Goal: Task Accomplishment & Management: Manage account settings

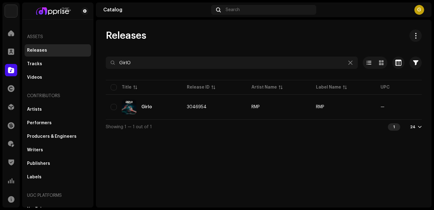
drag, startPoint x: 160, startPoint y: 63, endPoint x: 96, endPoint y: 68, distance: 64.2
click at [96, 68] on div "Releases GirlO Selected 0 Options Filters Distribution status Never Distributed…" at bounding box center [264, 82] width 336 height 105
click at [223, 35] on div "Releases" at bounding box center [264, 36] width 316 height 12
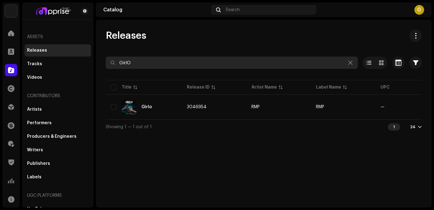
drag, startPoint x: 159, startPoint y: 66, endPoint x: 102, endPoint y: 59, distance: 57.6
click at [102, 59] on div "Releases GirlO Selected 0 Options Filters Distribution status Never Distributed…" at bounding box center [264, 82] width 336 height 105
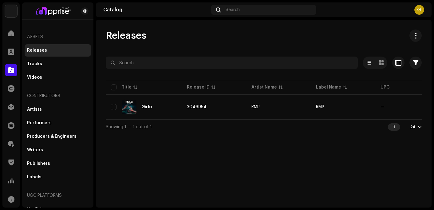
click at [269, 39] on div "Releases" at bounding box center [264, 36] width 316 height 12
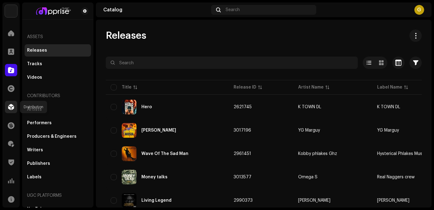
click at [8, 109] on span at bounding box center [11, 107] width 6 height 5
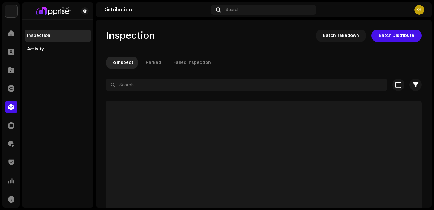
click at [265, 45] on div "Inspection Batch Takedown Batch Distribute To inspect Parked Failed Inspection …" at bounding box center [264, 130] width 336 height 201
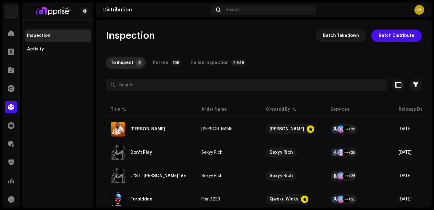
drag, startPoint x: 259, startPoint y: 42, endPoint x: 256, endPoint y: 61, distance: 19.0
click at [260, 42] on div "Inspection Batch Takedown Batch Distribute To inspect 8 Parked 108 Failed Inspe…" at bounding box center [264, 175] width 336 height 290
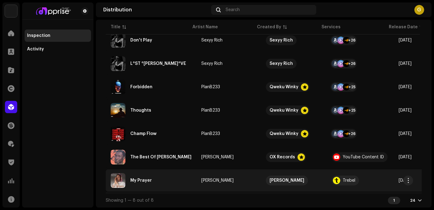
click at [143, 179] on div "My Prayer" at bounding box center [141, 180] width 22 height 4
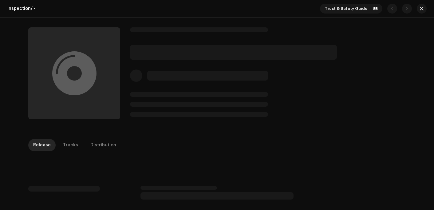
click at [66, 74] on div at bounding box center [74, 74] width 44 height 0
click at [368, 54] on div at bounding box center [268, 73] width 276 height 92
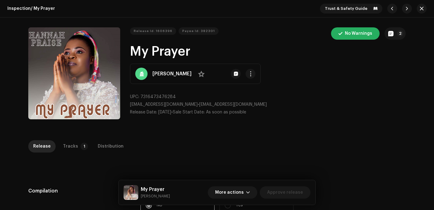
click at [405, 58] on div "Release Id: 1606396 Payee Id: 382301 No Warnings 2 My Prayer Hannah Praise No U…" at bounding box center [216, 74] width 397 height 113
click at [394, 32] on button "2" at bounding box center [395, 33] width 21 height 12
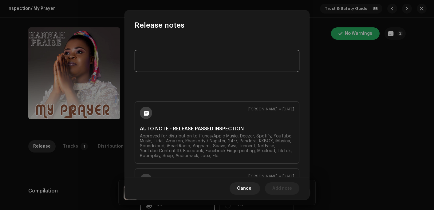
scroll to position [53, 0]
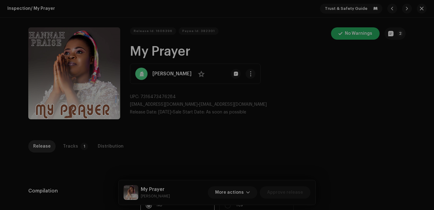
click at [425, 74] on div "Release notes Matinu Adaaja Feb 20, 2025 AUTO NOTE - RELEASE PASSED INSPECTION …" at bounding box center [217, 105] width 434 height 210
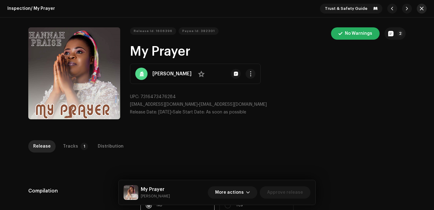
click at [423, 8] on button "button" at bounding box center [422, 9] width 10 height 10
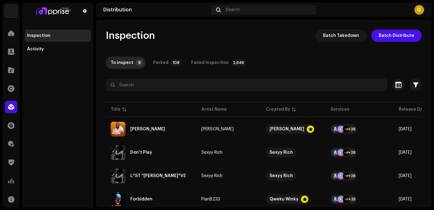
click at [180, 35] on div "Inspection Batch Takedown Batch Distribute" at bounding box center [264, 36] width 316 height 12
click at [6, 67] on div at bounding box center [11, 70] width 12 height 12
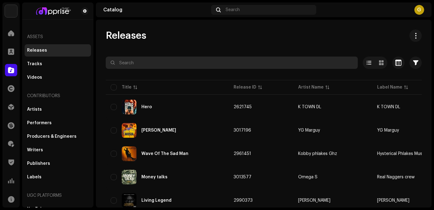
paste input "[PERSON_NAME]"
type input "[PERSON_NAME]"
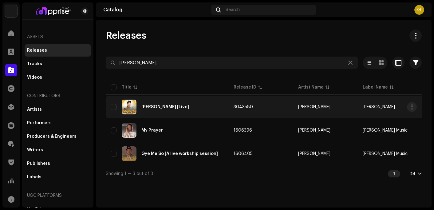
click at [187, 107] on div "[PERSON_NAME] [Live]" at bounding box center [167, 107] width 113 height 15
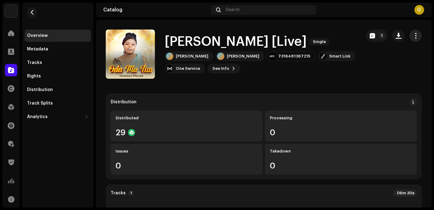
click at [413, 34] on span "button" at bounding box center [416, 35] width 6 height 5
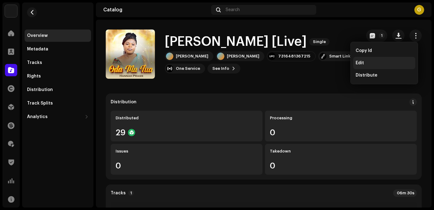
click at [369, 63] on div "Edit" at bounding box center [384, 63] width 57 height 5
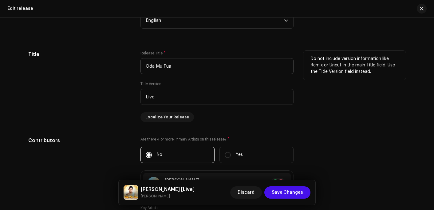
scroll to position [523, 0]
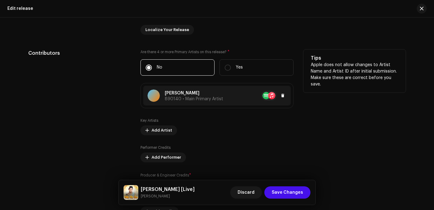
click at [185, 98] on span "890140 • Main Primary Artist" at bounding box center [194, 99] width 58 height 4
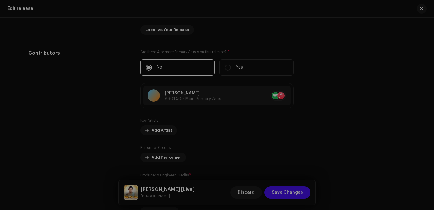
click at [379, 70] on div "Update Main Primary Artist Artist Name * Hannah Praise 890140 Add Localization …" at bounding box center [217, 105] width 434 height 210
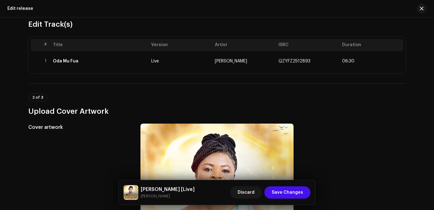
scroll to position [31, 0]
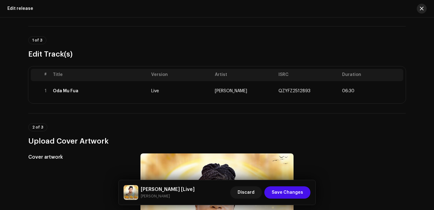
click at [423, 6] on span "button" at bounding box center [422, 8] width 4 height 5
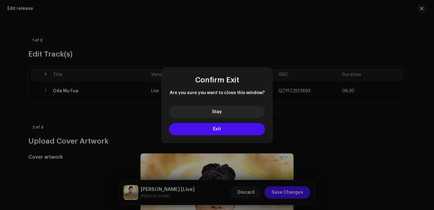
click at [239, 132] on button "Exit" at bounding box center [217, 129] width 96 height 12
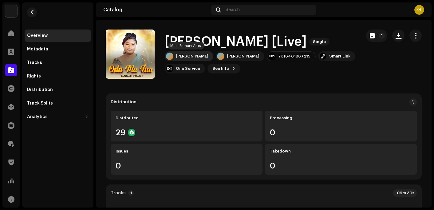
click at [186, 51] on div "[PERSON_NAME]" at bounding box center [189, 56] width 49 height 10
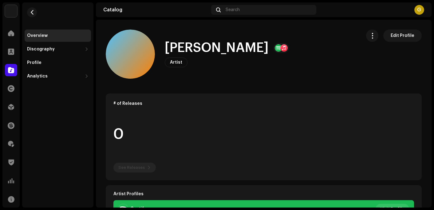
click at [403, 36] on span "Edit Profile" at bounding box center [403, 36] width 24 height 12
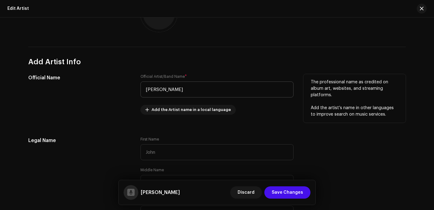
scroll to position [92, 0]
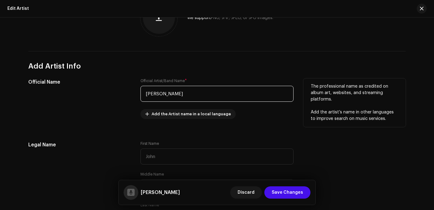
click at [173, 94] on input "[PERSON_NAME]" at bounding box center [217, 94] width 153 height 16
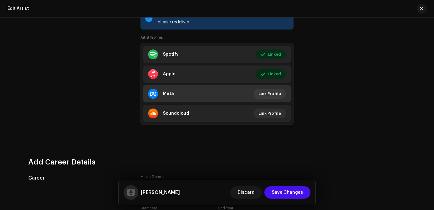
scroll to position [431, 0]
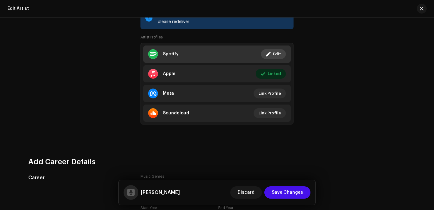
type input "[PERSON_NAME]"
click at [282, 57] on button "Edit" at bounding box center [273, 54] width 25 height 10
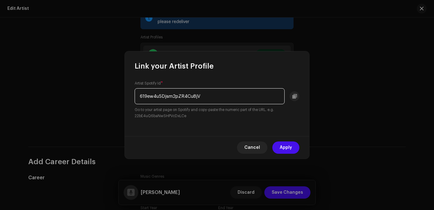
click at [248, 94] on input "619ew4u5Djsm2pZR4Cu8jV" at bounding box center [210, 96] width 150 height 16
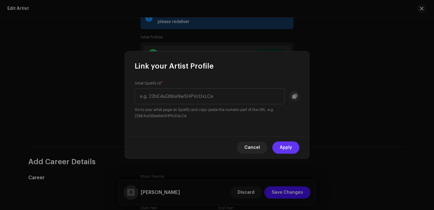
click at [296, 152] on button "Apply" at bounding box center [286, 147] width 27 height 12
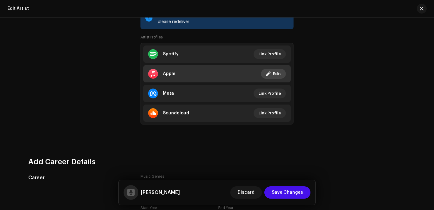
click at [277, 76] on span "Edit" at bounding box center [277, 74] width 8 height 12
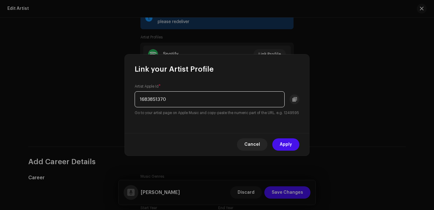
click at [192, 94] on input "1683851370" at bounding box center [210, 99] width 150 height 16
click at [289, 147] on span "Apply" at bounding box center [286, 144] width 12 height 12
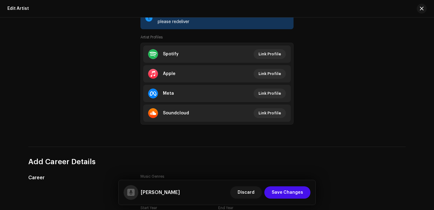
click at [350, 79] on div "Indicate their artist IDs so that their music is associated to the right artist…" at bounding box center [355, 57] width 102 height 149
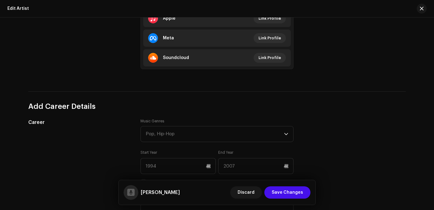
scroll to position [523, 0]
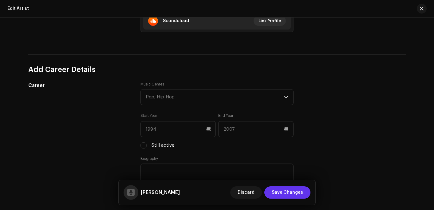
click at [279, 190] on span "Save Changes" at bounding box center [287, 192] width 31 height 12
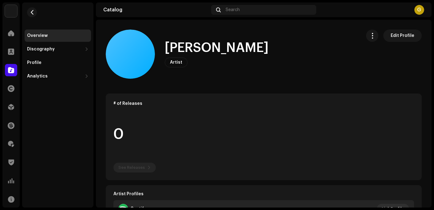
click at [182, 76] on div "Hannah Praize Artist Edit Profile" at bounding box center [231, 54] width 251 height 49
click at [35, 12] on button "button" at bounding box center [32, 12] width 10 height 10
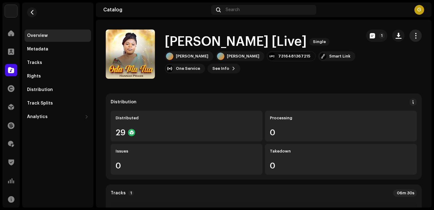
click at [413, 35] on span "button" at bounding box center [416, 35] width 6 height 5
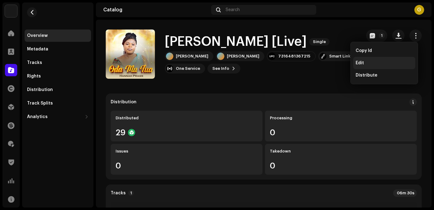
click at [365, 62] on div "Edit" at bounding box center [384, 63] width 57 height 5
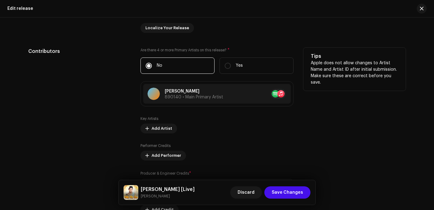
scroll to position [523, 0]
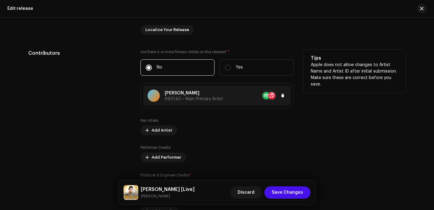
click at [225, 98] on div at bounding box center [254, 96] width 63 height 10
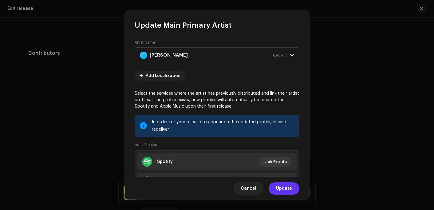
click at [287, 191] on span "Update" at bounding box center [284, 188] width 16 height 12
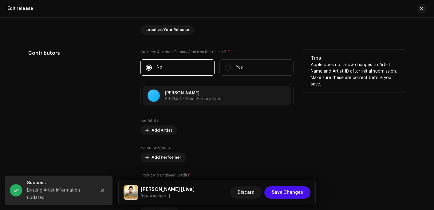
click at [330, 117] on div "Tips Apple does not allow changes to Artist Name and Artist ID after initial su…" at bounding box center [355, 133] width 102 height 167
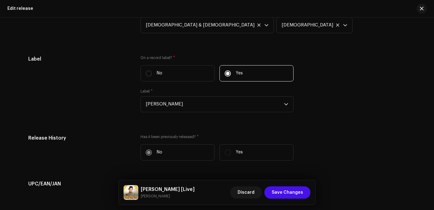
scroll to position [738, 0]
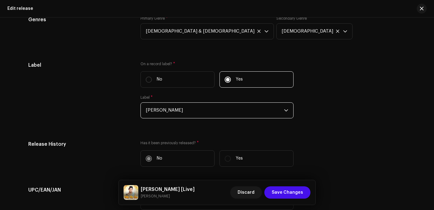
click at [178, 107] on span "[PERSON_NAME]" at bounding box center [215, 110] width 138 height 15
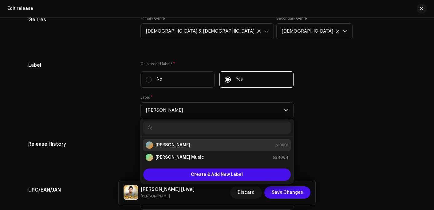
click at [333, 88] on div "Label On a record label? * No Yes Label * Hannah Praise Hannah Praise 519691 Ha…" at bounding box center [217, 94] width 378 height 64
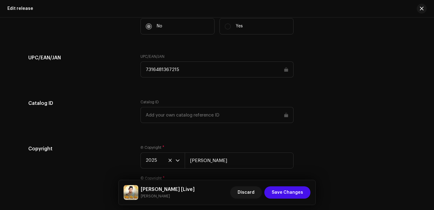
scroll to position [892, 0]
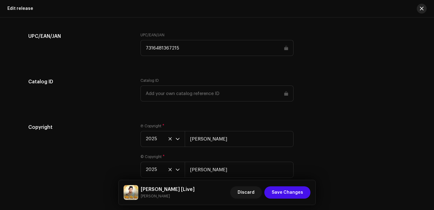
click at [422, 8] on span "button" at bounding box center [422, 8] width 4 height 5
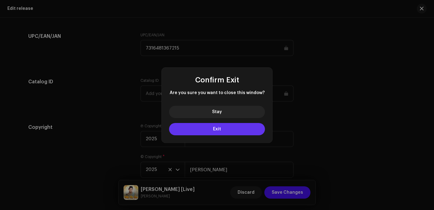
click at [218, 130] on span "Exit" at bounding box center [217, 129] width 8 height 4
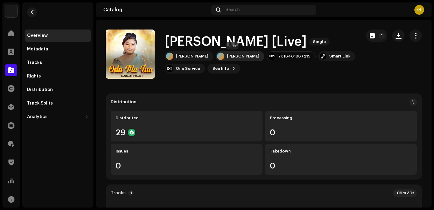
click at [235, 58] on div "[PERSON_NAME]" at bounding box center [243, 56] width 33 height 5
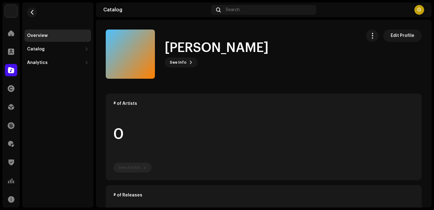
click at [189, 31] on div "Hannah Praise See Info Edit Profile" at bounding box center [231, 54] width 251 height 49
click at [401, 33] on span "Edit Profile" at bounding box center [403, 36] width 24 height 12
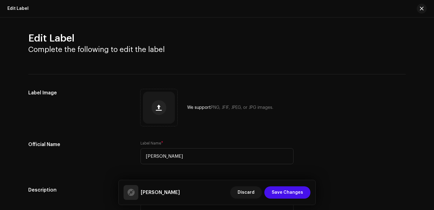
scroll to position [62, 0]
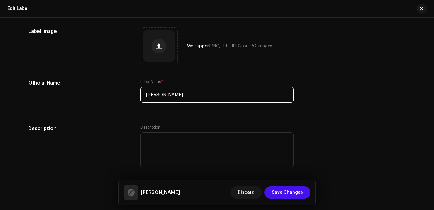
drag, startPoint x: 182, startPoint y: 97, endPoint x: 133, endPoint y: 97, distance: 48.9
click at [133, 97] on div "Official Name Label Name * Hannah Praise" at bounding box center [217, 94] width 378 height 31
paste input "z"
type input "[PERSON_NAME]"
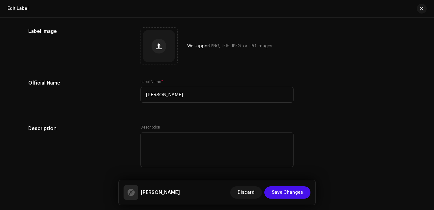
click at [321, 87] on div "Official Name Label Name * Hannah Praize" at bounding box center [217, 94] width 378 height 31
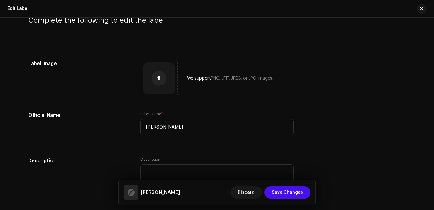
scroll to position [0, 0]
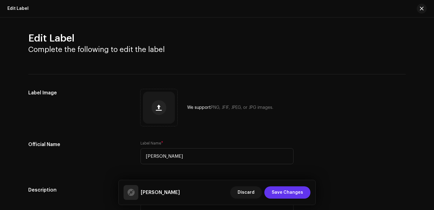
click at [273, 193] on button "Save Changes" at bounding box center [288, 192] width 46 height 12
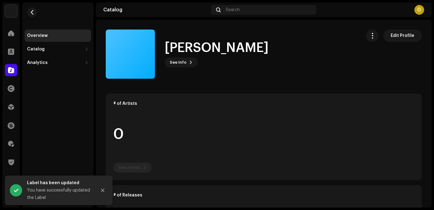
click at [163, 26] on catalog-labels-details-overview "Hannah Praize Edit Profile Hannah Praize See Info Edit Profile Edit Profile # o…" at bounding box center [264, 210] width 336 height 380
drag, startPoint x: 31, startPoint y: 11, endPoint x: 49, endPoint y: 13, distance: 18.2
click at [31, 11] on span "button" at bounding box center [32, 12] width 5 height 5
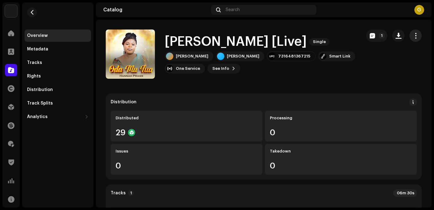
click at [413, 36] on span "button" at bounding box center [416, 35] width 6 height 5
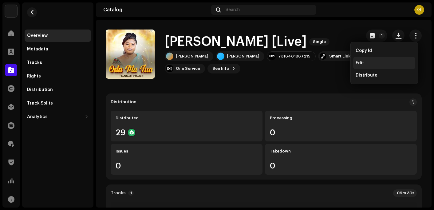
click at [366, 62] on div "Edit" at bounding box center [384, 63] width 57 height 5
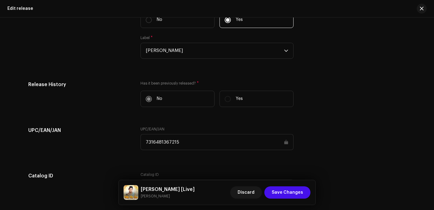
scroll to position [800, 0]
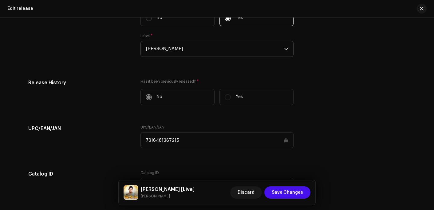
click at [199, 52] on span "[PERSON_NAME]" at bounding box center [215, 48] width 138 height 15
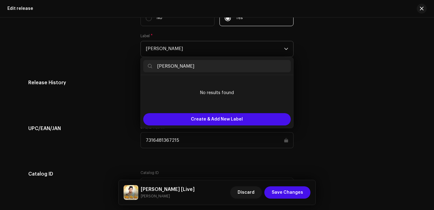
drag, startPoint x: 195, startPoint y: 70, endPoint x: 163, endPoint y: 67, distance: 32.5
click at [163, 67] on input "[PERSON_NAME]" at bounding box center [217, 66] width 148 height 12
click at [196, 67] on input "[PERSON_NAME]" at bounding box center [217, 66] width 148 height 12
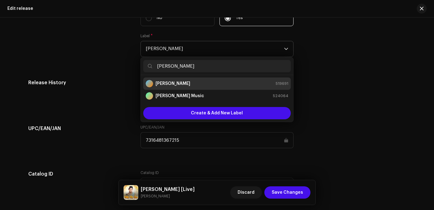
type input "[PERSON_NAME]"
drag, startPoint x: 182, startPoint y: 84, endPoint x: 194, endPoint y: 83, distance: 11.4
click at [182, 84] on strong "[PERSON_NAME]" at bounding box center [173, 84] width 35 height 6
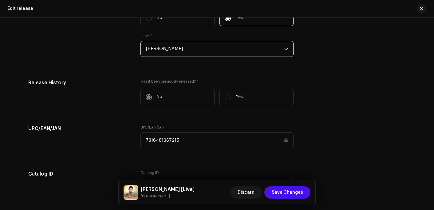
click at [192, 50] on span "[PERSON_NAME]" at bounding box center [215, 48] width 138 height 15
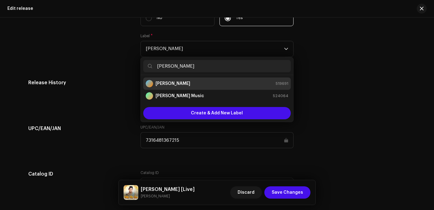
click at [187, 84] on div "Hannah Praise 519691" at bounding box center [217, 83] width 143 height 7
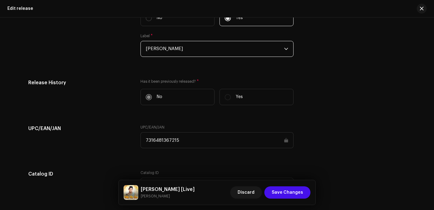
click at [349, 58] on div "Label On a record label? * No Yes Label * Hannah Praise" at bounding box center [217, 32] width 378 height 64
click at [200, 54] on span "[PERSON_NAME]" at bounding box center [215, 48] width 138 height 15
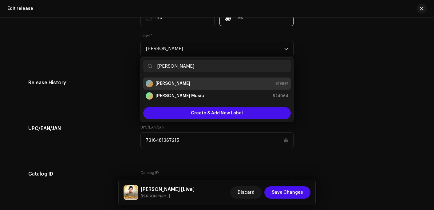
click at [179, 84] on strong "[PERSON_NAME]" at bounding box center [173, 84] width 35 height 6
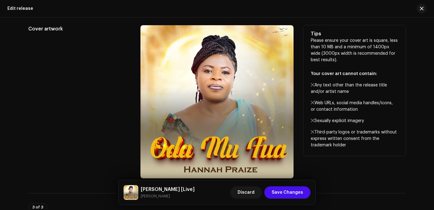
scroll to position [5, 0]
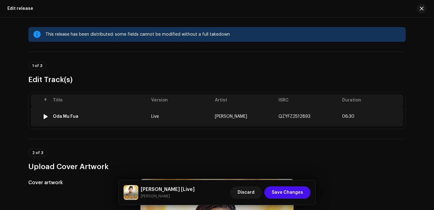
click at [80, 115] on div "Oda Mu Fua" at bounding box center [100, 116] width 94 height 5
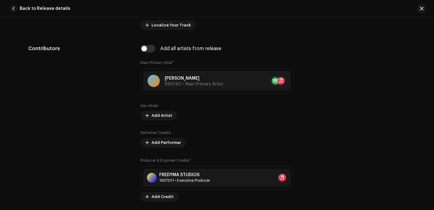
scroll to position [369, 0]
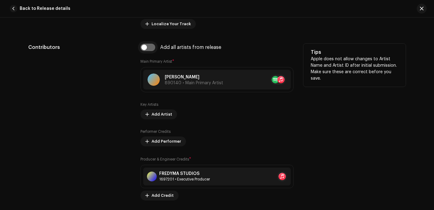
click at [145, 49] on input "checkbox" at bounding box center [148, 47] width 15 height 7
checkbox input "true"
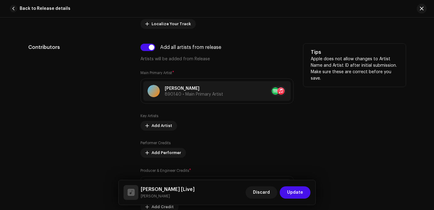
click at [253, 67] on div "Add all artists from release Artists will be added from Release Main Primary Ar…" at bounding box center [217, 128] width 153 height 168
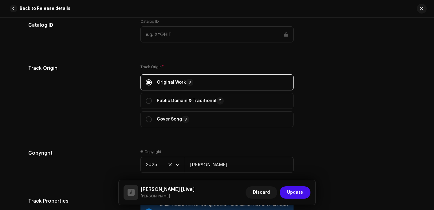
scroll to position [831, 0]
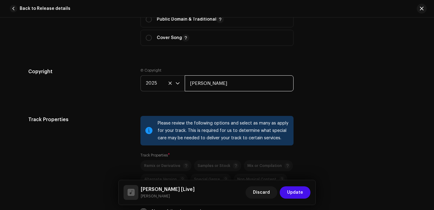
drag, startPoint x: 237, startPoint y: 82, endPoint x: 182, endPoint y: 83, distance: 55.1
click at [182, 83] on div "2025 Hannah Praise" at bounding box center [217, 83] width 153 height 16
paste input "z"
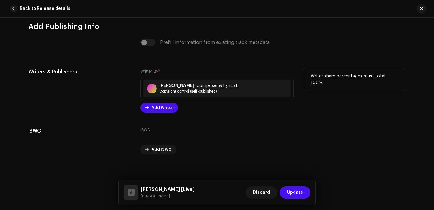
scroll to position [1276, 0]
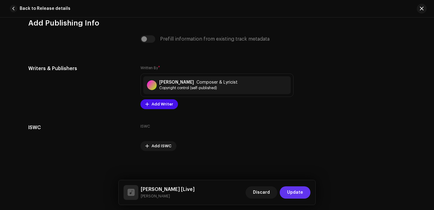
type input "[PERSON_NAME]"
click at [302, 190] on span "Update" at bounding box center [295, 192] width 16 height 12
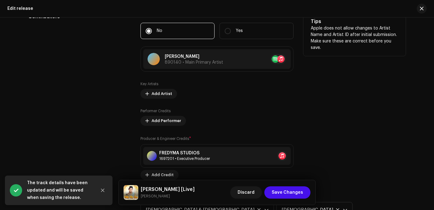
scroll to position [559, 0]
click at [207, 62] on span "890140 • Main Primary Artist" at bounding box center [194, 63] width 58 height 4
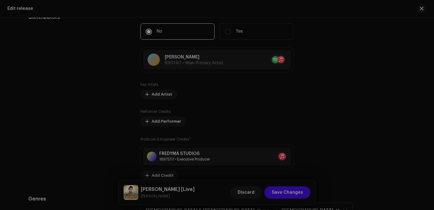
click at [327, 81] on div "Update Main Primary Artist Cancel Update" at bounding box center [217, 105] width 434 height 210
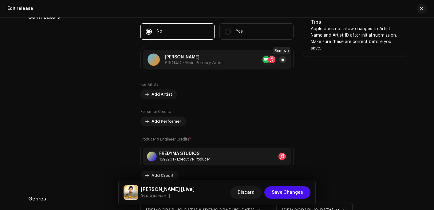
click at [282, 57] on button at bounding box center [282, 59] width 7 height 7
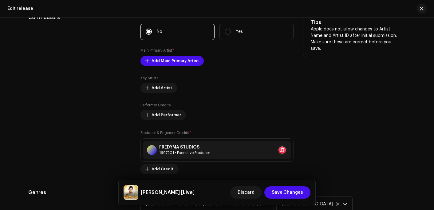
scroll to position [559, 0]
click at [178, 62] on span "Add Main Primary Artist" at bounding box center [175, 60] width 47 height 12
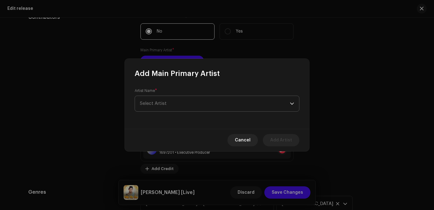
click at [160, 103] on span "Select Artist" at bounding box center [153, 103] width 27 height 5
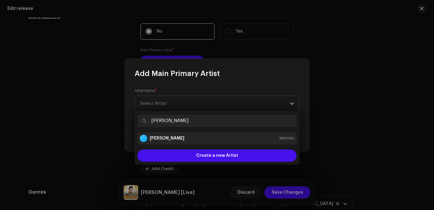
type input "[PERSON_NAME]"
click at [186, 137] on div "Hannah Praize 890140" at bounding box center [217, 138] width 154 height 7
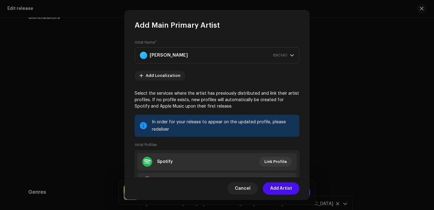
click at [273, 190] on span "Add Artist" at bounding box center [281, 188] width 22 height 12
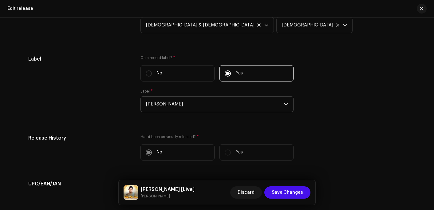
scroll to position [743, 0]
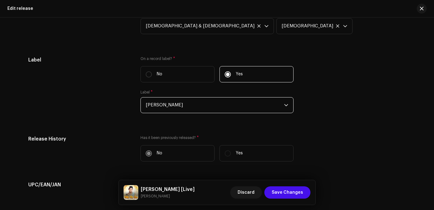
click at [180, 107] on span "[PERSON_NAME]" at bounding box center [215, 105] width 138 height 15
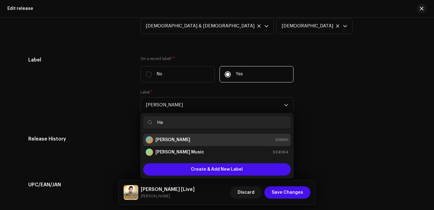
type input "H"
click at [180, 151] on strong "[PERSON_NAME] Music" at bounding box center [180, 152] width 49 height 6
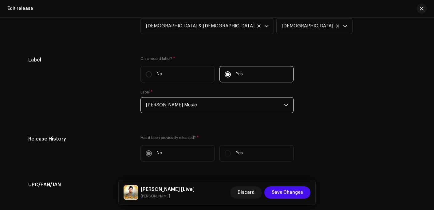
click at [202, 107] on span "[PERSON_NAME] Music" at bounding box center [215, 105] width 138 height 15
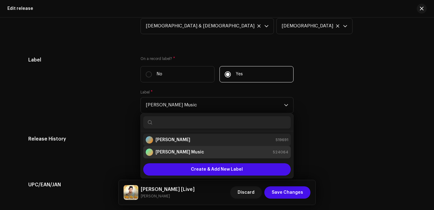
click at [178, 145] on li "Hannah Praise 519691" at bounding box center [217, 140] width 148 height 12
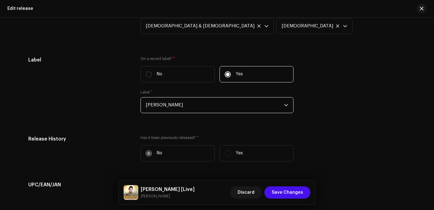
click at [196, 111] on span "[PERSON_NAME]" at bounding box center [215, 105] width 138 height 15
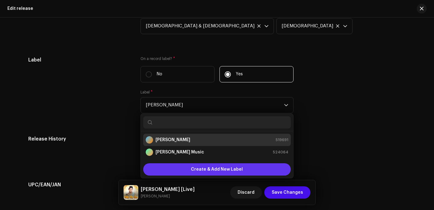
click at [201, 167] on span "Create & Add New Label" at bounding box center [217, 169] width 52 height 12
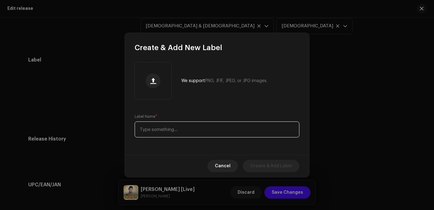
paste input "[PERSON_NAME]"
type input "[PERSON_NAME]"
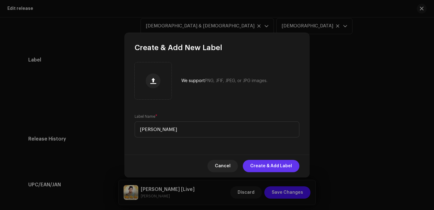
click at [279, 167] on span "Create & Add Label" at bounding box center [271, 166] width 42 height 12
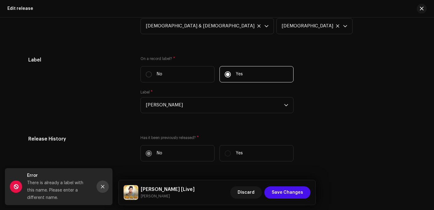
click at [106, 186] on button "Close" at bounding box center [103, 187] width 12 height 12
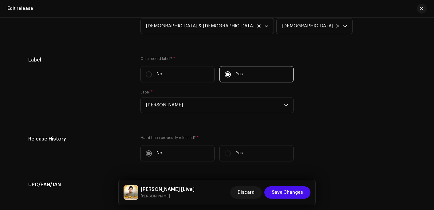
click at [337, 101] on div "Label On a record label? * No Yes Label * Hannah Praise" at bounding box center [217, 88] width 378 height 64
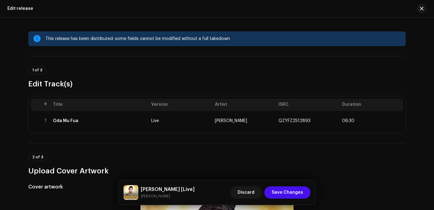
scroll to position [0, 0]
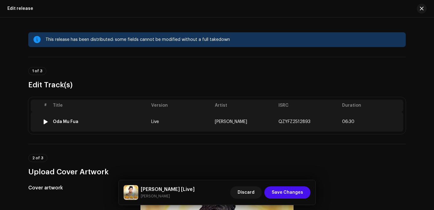
click at [75, 121] on div "Oda Mu Fua" at bounding box center [66, 121] width 26 height 5
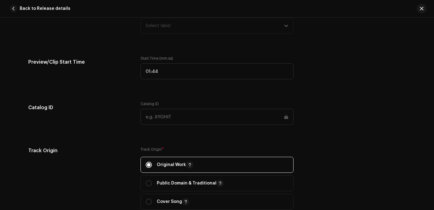
scroll to position [615, 0]
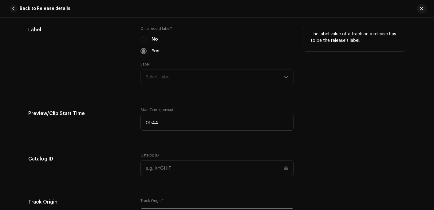
click at [170, 80] on div "Label Select label" at bounding box center [217, 73] width 153 height 23
click at [218, 81] on div "Label Select label" at bounding box center [217, 73] width 153 height 23
click at [424, 8] on span "button" at bounding box center [422, 8] width 4 height 5
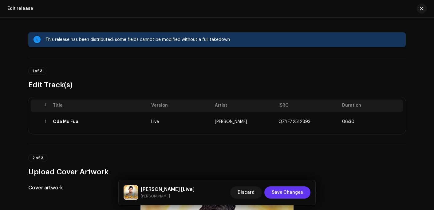
click at [283, 194] on span "Save Changes" at bounding box center [287, 192] width 31 height 12
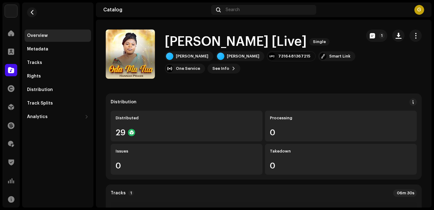
click at [37, 11] on re-m-nav-back at bounding box center [32, 15] width 15 height 27
click at [34, 11] on span "button" at bounding box center [32, 12] width 5 height 5
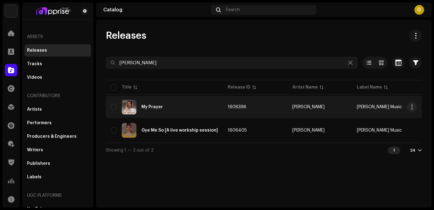
click at [192, 106] on div "My Prayer" at bounding box center [164, 107] width 107 height 15
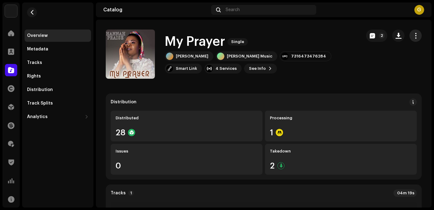
click at [413, 37] on span "button" at bounding box center [416, 35] width 6 height 5
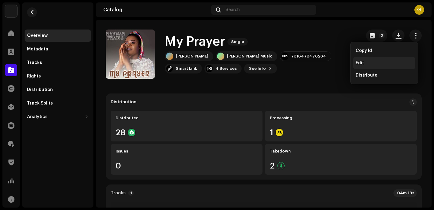
click at [366, 62] on div "Edit" at bounding box center [384, 63] width 57 height 5
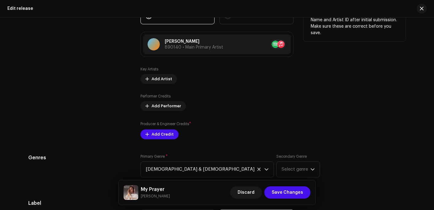
scroll to position [584, 0]
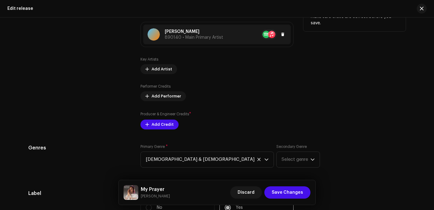
click at [212, 39] on span "890140 • Main Primary Artist" at bounding box center [194, 37] width 58 height 4
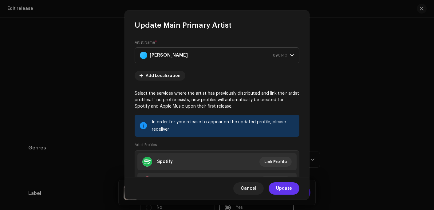
click at [284, 188] on span "Update" at bounding box center [284, 188] width 16 height 12
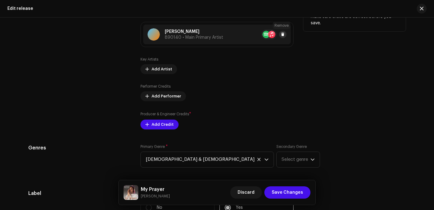
click at [283, 36] on span at bounding box center [283, 34] width 4 height 5
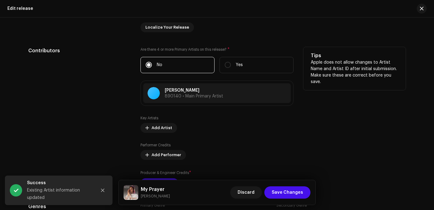
scroll to position [523, 0]
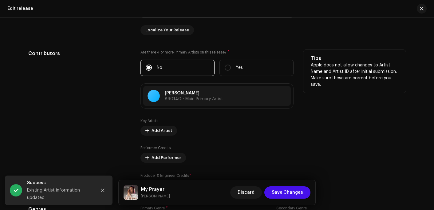
click at [334, 111] on div "Tips Apple does not allow changes to Artist Name and Artist ID after initial su…" at bounding box center [355, 120] width 102 height 141
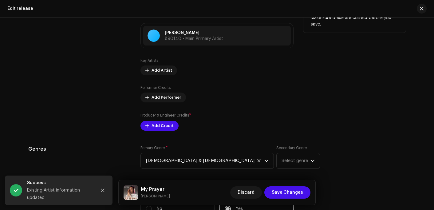
scroll to position [584, 0]
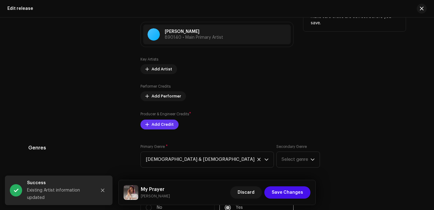
click at [159, 123] on span "Add Credit" at bounding box center [163, 124] width 22 height 12
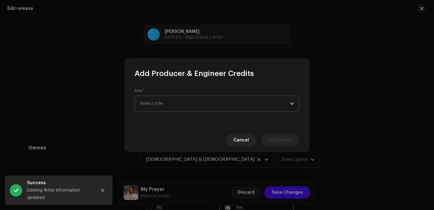
click at [167, 105] on span "Select role" at bounding box center [215, 103] width 150 height 15
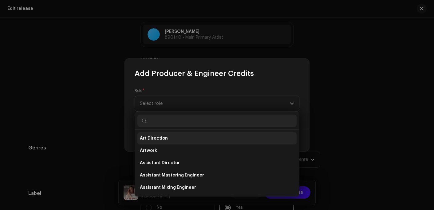
click at [163, 141] on span "Art Direction" at bounding box center [154, 138] width 28 height 6
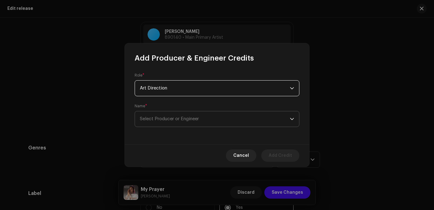
click at [166, 118] on span "Select Producer or Engineer" at bounding box center [169, 119] width 59 height 5
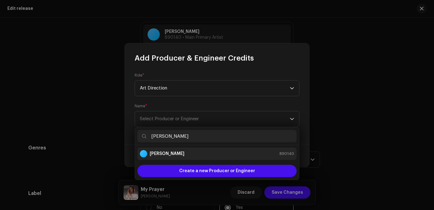
type input "[PERSON_NAME]"
click at [176, 149] on li "Hannah Praize 890140" at bounding box center [216, 154] width 159 height 12
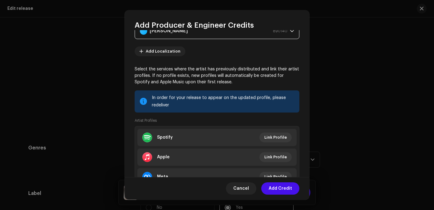
scroll to position [92, 0]
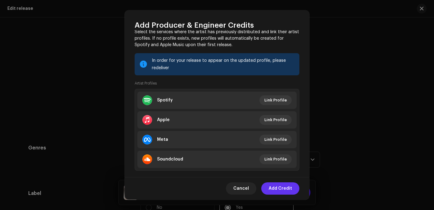
click at [280, 187] on span "Add Credit" at bounding box center [280, 188] width 23 height 12
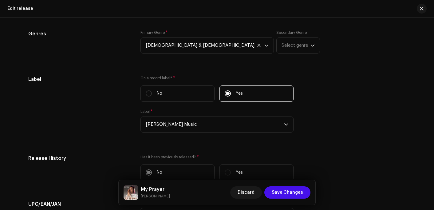
scroll to position [738, 0]
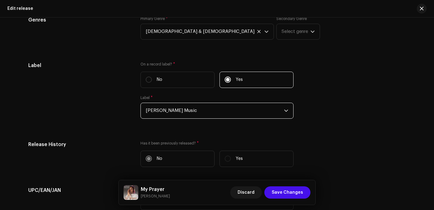
click at [168, 112] on span "[PERSON_NAME] Music" at bounding box center [215, 110] width 138 height 15
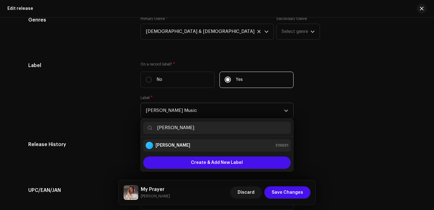
type input "[PERSON_NAME]"
click at [198, 143] on div "Hannah Praize 519691" at bounding box center [217, 145] width 143 height 7
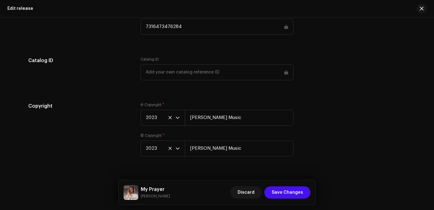
scroll to position [928, 0]
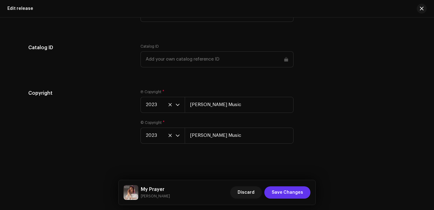
click at [287, 194] on span "Save Changes" at bounding box center [287, 192] width 31 height 12
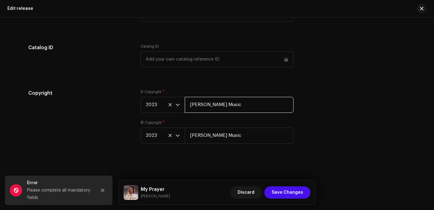
click at [240, 102] on input "[PERSON_NAME] Music" at bounding box center [239, 105] width 109 height 16
paste input "ze"
type input "[PERSON_NAME]"
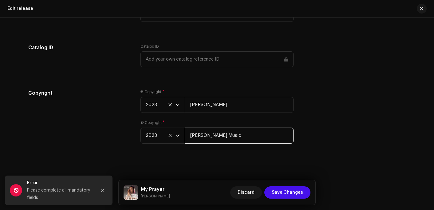
click at [241, 133] on input "[PERSON_NAME] Music" at bounding box center [239, 136] width 109 height 16
paste input "ze"
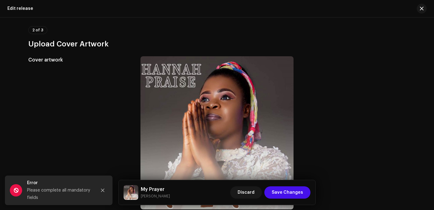
scroll to position [0, 0]
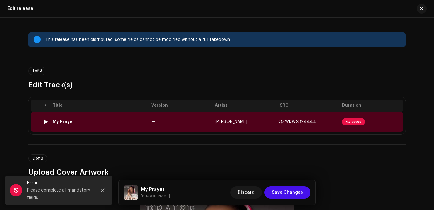
type input "[PERSON_NAME]"
click at [65, 121] on div "My Prayer" at bounding box center [64, 121] width 22 height 5
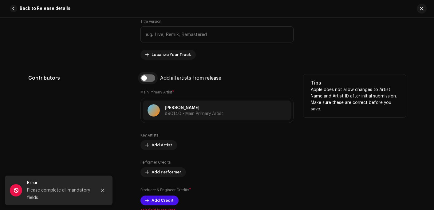
click at [141, 77] on input "checkbox" at bounding box center [148, 77] width 15 height 7
checkbox input "true"
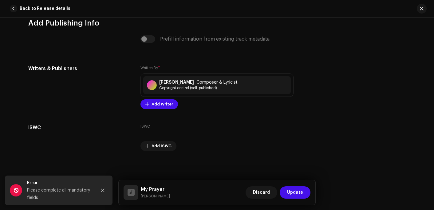
scroll to position [1276, 0]
click at [293, 194] on span "Update" at bounding box center [295, 192] width 16 height 12
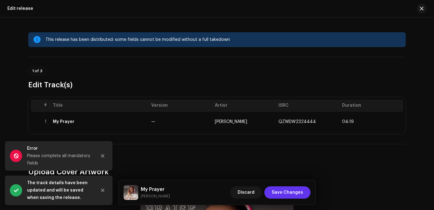
click at [297, 191] on span "Save Changes" at bounding box center [287, 192] width 31 height 12
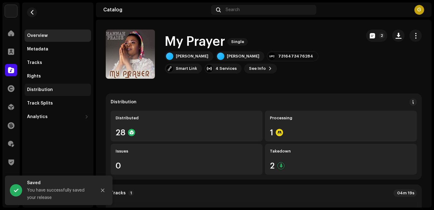
click at [47, 91] on div "Distribution" at bounding box center [40, 89] width 26 height 5
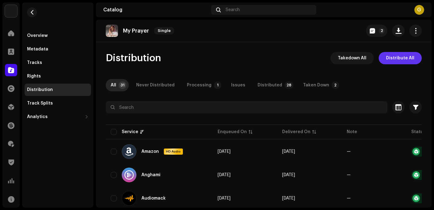
click at [397, 61] on span "Distribute All" at bounding box center [400, 58] width 28 height 12
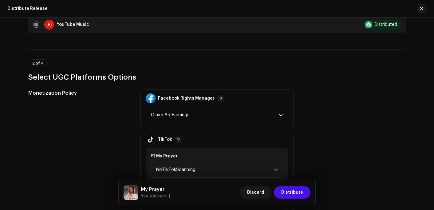
scroll to position [707, 0]
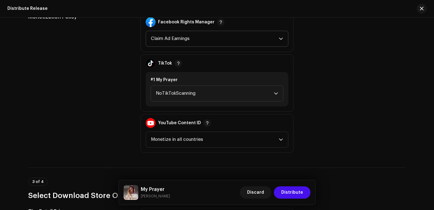
click at [183, 39] on span "Claim Ad Earnings" at bounding box center [215, 38] width 128 height 15
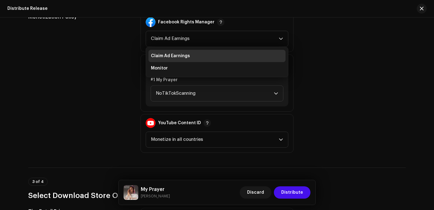
click at [354, 44] on div "Monetization Policy Facebook Rights Manager Claim Ad Earnings Claim Ad Earnings…" at bounding box center [217, 83] width 378 height 140
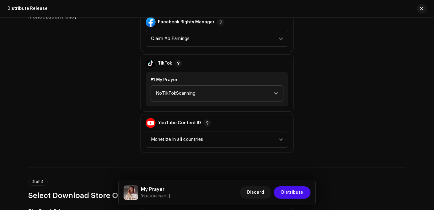
click at [244, 90] on span "NoTikTokScanning" at bounding box center [215, 93] width 118 height 15
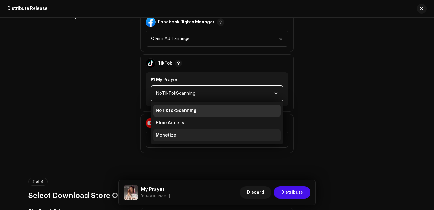
click at [177, 133] on li "Monetize" at bounding box center [216, 135] width 127 height 12
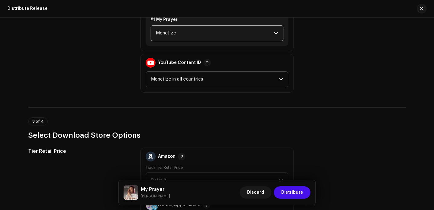
scroll to position [831, 0]
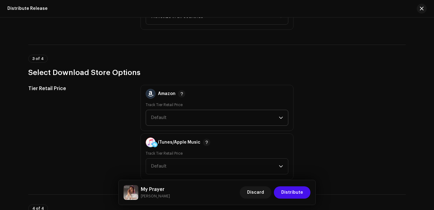
click at [182, 114] on span "Default" at bounding box center [215, 117] width 128 height 15
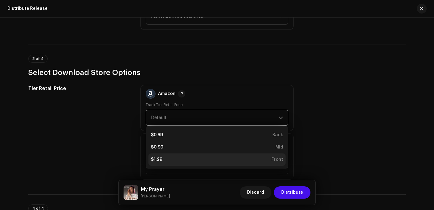
click at [172, 157] on div "$1.29 Front" at bounding box center [217, 160] width 132 height 6
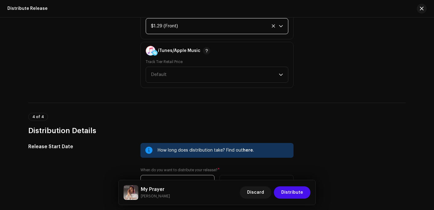
scroll to position [923, 0]
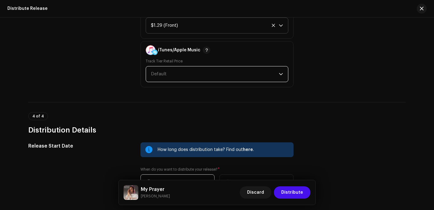
click at [188, 80] on span "Default" at bounding box center [215, 73] width 128 height 15
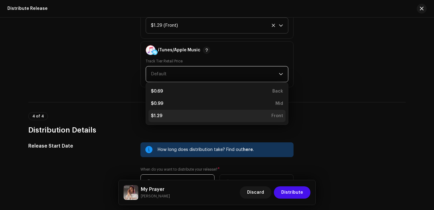
click at [168, 118] on div "$1.29 Front" at bounding box center [217, 116] width 132 height 6
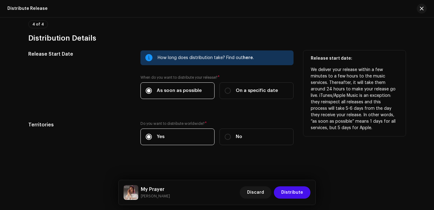
scroll to position [1015, 0]
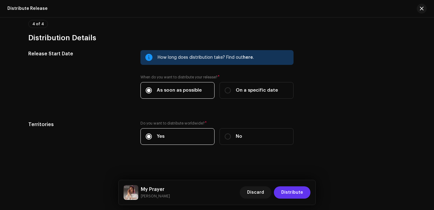
click at [290, 192] on span "Distribute" at bounding box center [292, 192] width 22 height 12
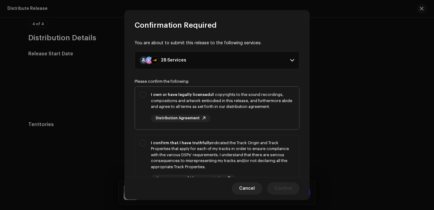
click at [245, 124] on div "I own or have legally licensed all copyrights to the sound recordings, composit…" at bounding box center [217, 107] width 164 height 40
checkbox input "true"
click at [270, 152] on div "I confirm that I have truthfully indicated the Track Origin and Track Propertie…" at bounding box center [222, 155] width 143 height 30
checkbox input "true"
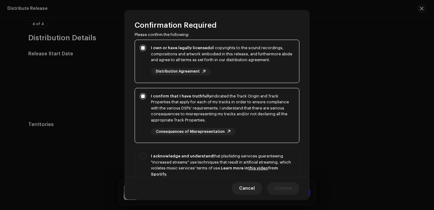
scroll to position [118, 0]
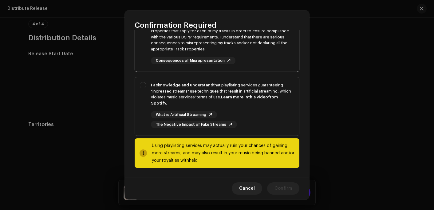
click at [283, 113] on div "What is Artificial Streaming The Negative Impact of Fake Streams" at bounding box center [222, 119] width 143 height 17
checkbox input "true"
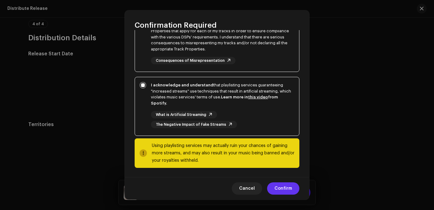
click at [283, 186] on span "Confirm" at bounding box center [284, 188] width 18 height 12
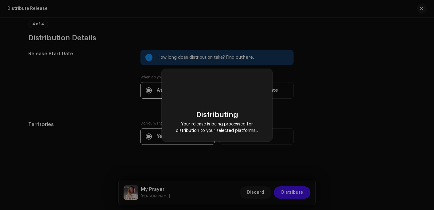
click at [406, 68] on div "Distributing Your release is being processed for distribution to your selected …" at bounding box center [217, 105] width 434 height 210
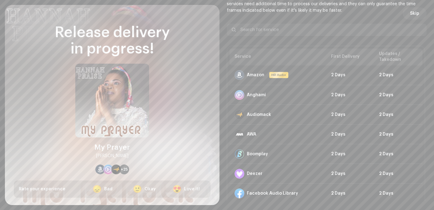
drag, startPoint x: 178, startPoint y: 63, endPoint x: 186, endPoint y: 57, distance: 10.0
click at [178, 63] on div "Release delivery in progress! My Prayer Hannah Praize +25 Rate your experience …" at bounding box center [112, 111] width 197 height 173
click at [415, 14] on span "Skip" at bounding box center [414, 13] width 9 height 12
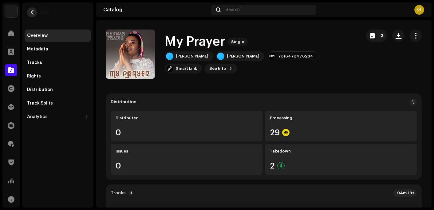
click at [32, 14] on span "button" at bounding box center [32, 12] width 5 height 5
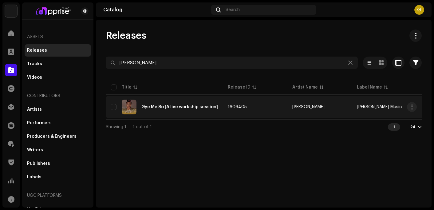
click at [168, 110] on div "Gye Me So [A live workship session]" at bounding box center [164, 107] width 107 height 15
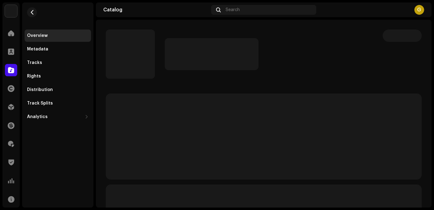
click at [330, 73] on div at bounding box center [239, 54] width 267 height 49
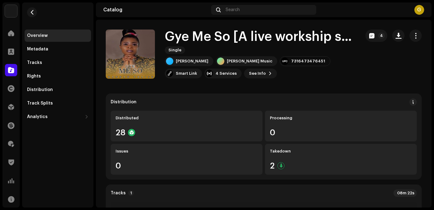
click at [183, 17] on div "Catalog Search G" at bounding box center [264, 9] width 336 height 15
click at [413, 36] on span "button" at bounding box center [416, 35] width 6 height 5
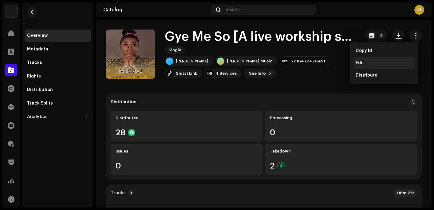
click at [362, 66] on div "Edit" at bounding box center [384, 63] width 62 height 12
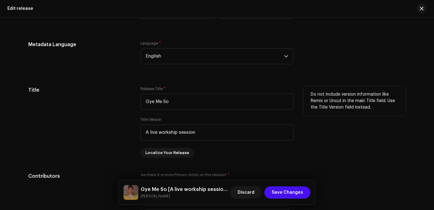
scroll to position [400, 0]
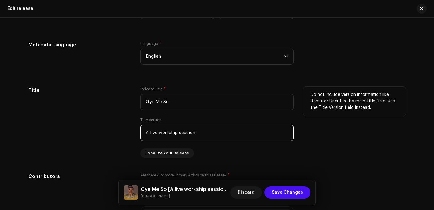
click at [180, 137] on input "A live workship session" at bounding box center [217, 133] width 153 height 16
click at [168, 131] on input "A live workship session" at bounding box center [217, 133] width 153 height 16
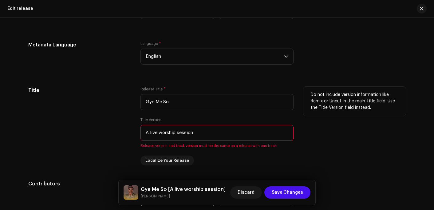
type input "A live worship session"
click at [318, 139] on div "Do not include version information like Remix or Uncut in the main Title field.…" at bounding box center [355, 126] width 102 height 79
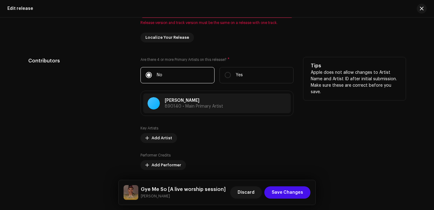
scroll to position [646, 0]
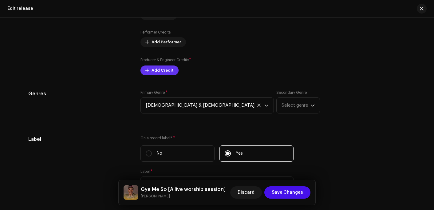
click at [159, 71] on span "Add Credit" at bounding box center [163, 70] width 22 height 12
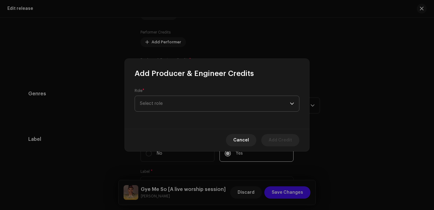
click at [159, 106] on span "Select role" at bounding box center [215, 103] width 150 height 15
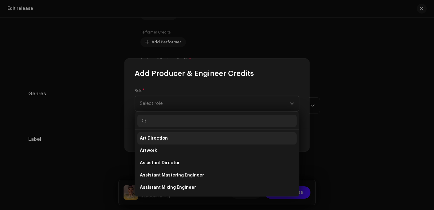
click at [156, 136] on span "Art Direction" at bounding box center [154, 138] width 28 height 6
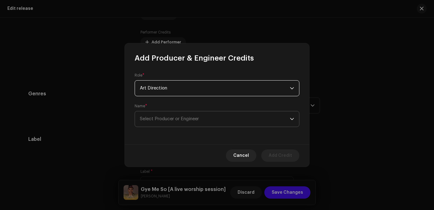
click at [167, 121] on span "Select Producer or Engineer" at bounding box center [215, 118] width 150 height 15
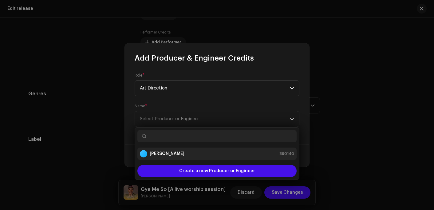
click at [160, 157] on div "[PERSON_NAME]" at bounding box center [162, 153] width 45 height 7
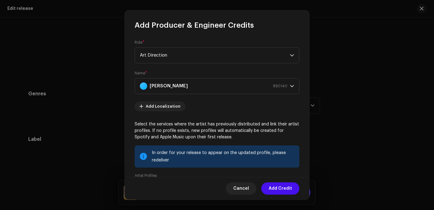
click at [278, 186] on span "Add Credit" at bounding box center [280, 188] width 23 height 12
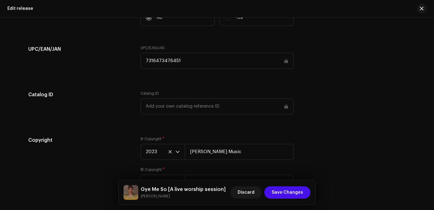
scroll to position [935, 0]
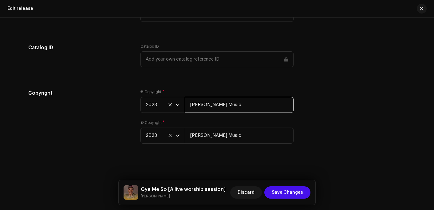
click at [247, 105] on input "[PERSON_NAME] Music" at bounding box center [239, 105] width 109 height 16
paste input "ze"
type input "[PERSON_NAME]"
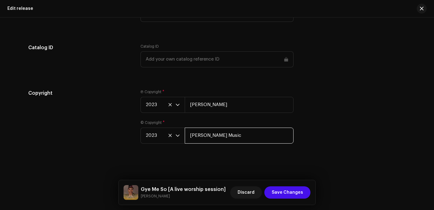
click at [236, 137] on input "[PERSON_NAME] Music" at bounding box center [239, 136] width 109 height 16
paste input "ze"
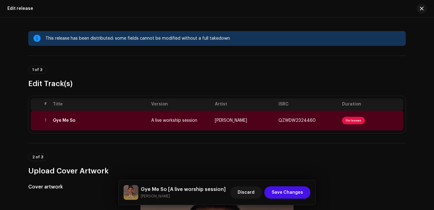
scroll to position [0, 0]
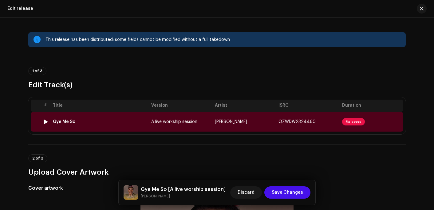
type input "[PERSON_NAME]"
click at [91, 122] on div "Gye Me So" at bounding box center [100, 121] width 94 height 5
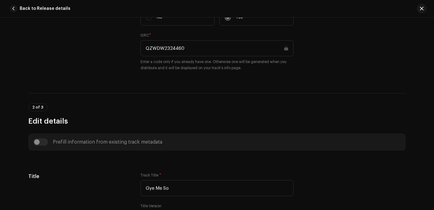
scroll to position [277, 0]
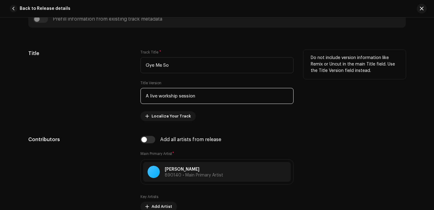
click at [166, 96] on input "A live workship session" at bounding box center [217, 96] width 153 height 16
click at [169, 97] on input "A live workship session" at bounding box center [217, 96] width 153 height 16
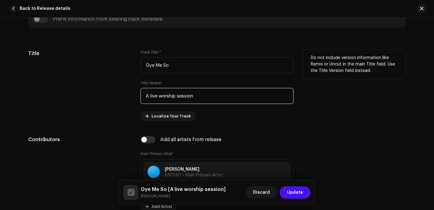
drag, startPoint x: 169, startPoint y: 97, endPoint x: 196, endPoint y: 97, distance: 27.1
click at [175, 97] on input "A live worship session" at bounding box center [217, 96] width 153 height 16
drag, startPoint x: 203, startPoint y: 97, endPoint x: 209, endPoint y: 94, distance: 6.6
click at [208, 94] on input "A live worship session" at bounding box center [217, 96] width 153 height 16
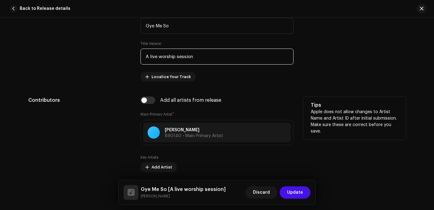
scroll to position [369, 0]
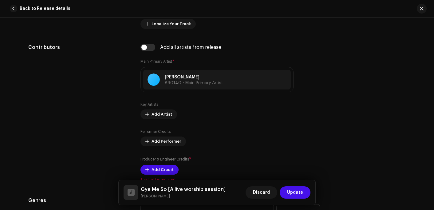
type input "A live worship session"
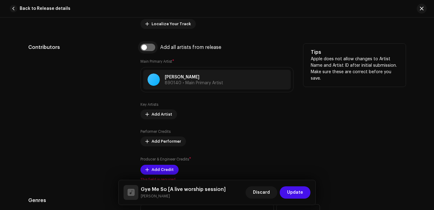
drag, startPoint x: 145, startPoint y: 44, endPoint x: 148, endPoint y: 46, distance: 3.5
click at [145, 47] on input "checkbox" at bounding box center [148, 47] width 15 height 7
checkbox input "true"
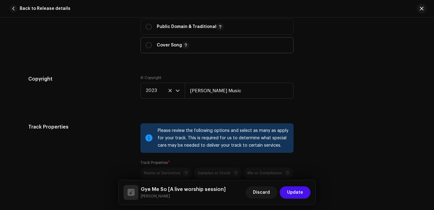
scroll to position [831, 0]
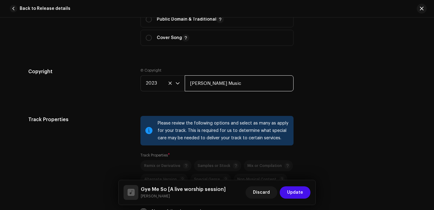
click at [242, 86] on input "[PERSON_NAME] Music" at bounding box center [239, 83] width 109 height 16
paste input "ze"
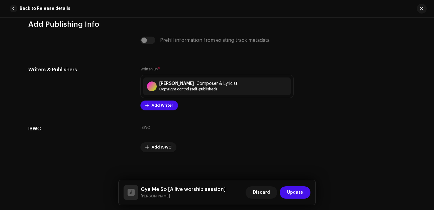
scroll to position [1276, 0]
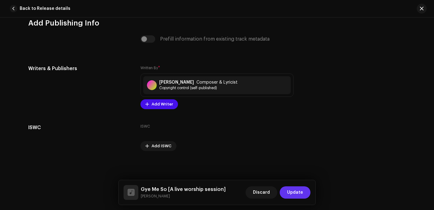
type input "[PERSON_NAME]"
click at [293, 188] on span "Update" at bounding box center [295, 192] width 16 height 12
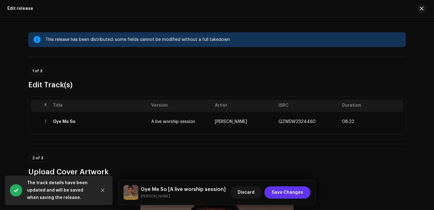
click at [292, 190] on span "Save Changes" at bounding box center [287, 192] width 31 height 12
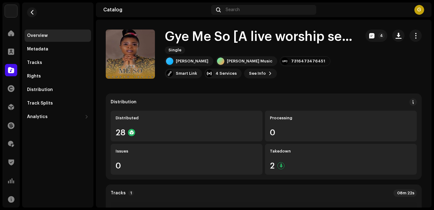
click at [75, 88] on div "Distribution" at bounding box center [58, 89] width 62 height 5
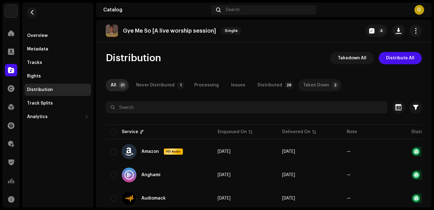
click at [310, 88] on div "Taken Down" at bounding box center [316, 85] width 26 height 12
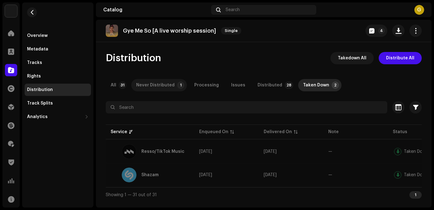
click at [163, 86] on div "Never Distributed" at bounding box center [155, 85] width 38 height 12
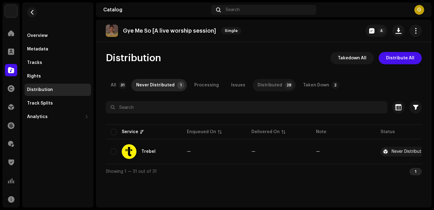
click at [266, 82] on div "Distributed" at bounding box center [270, 85] width 25 height 12
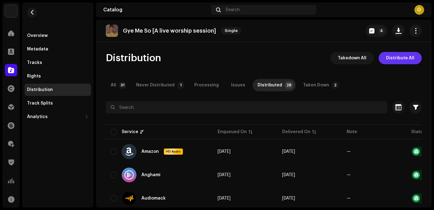
click at [395, 56] on span "Distribute All" at bounding box center [400, 58] width 28 height 12
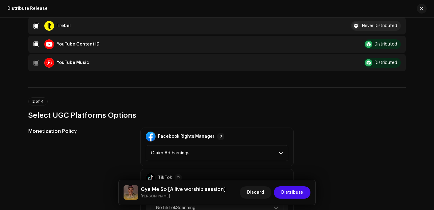
scroll to position [738, 0]
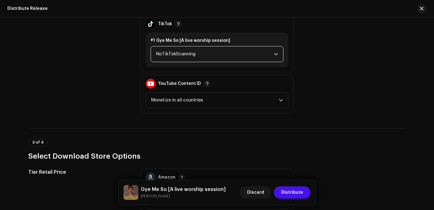
click at [186, 56] on span "NoTikTokScanning" at bounding box center [215, 53] width 118 height 15
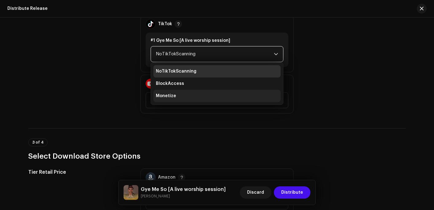
click at [176, 96] on li "Monetize" at bounding box center [216, 96] width 127 height 12
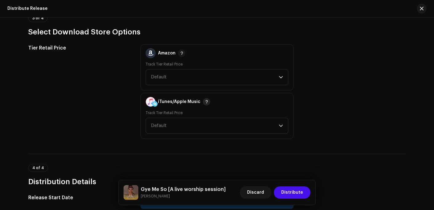
scroll to position [861, 0]
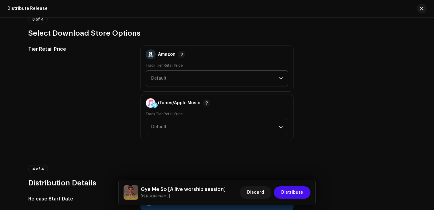
click at [195, 82] on span "Default" at bounding box center [215, 78] width 128 height 15
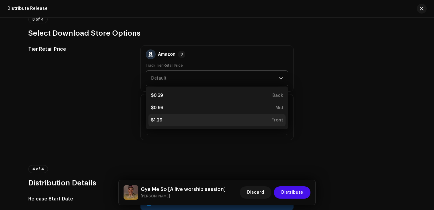
click at [176, 120] on div "$1.29 Front" at bounding box center [217, 120] width 132 height 6
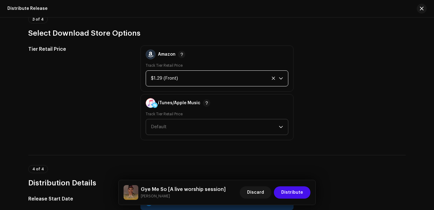
click at [186, 123] on span "Default" at bounding box center [215, 126] width 128 height 15
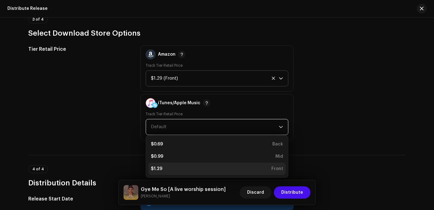
click at [163, 167] on div "$1.29 Front" at bounding box center [217, 169] width 132 height 6
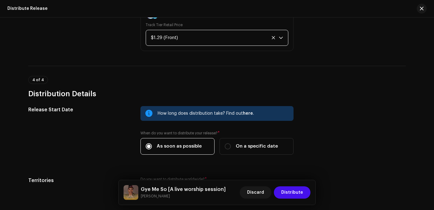
scroll to position [1007, 0]
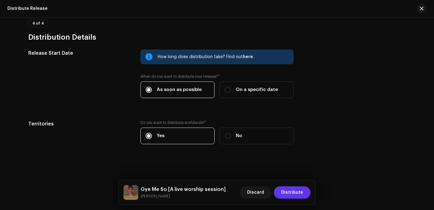
click at [300, 194] on span "Distribute" at bounding box center [292, 192] width 22 height 12
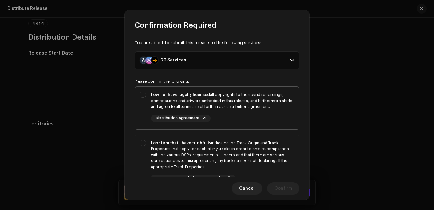
click at [242, 106] on div "I own or have legally licensed all copyrights to the sound recordings, composit…" at bounding box center [222, 101] width 143 height 18
checkbox input "true"
click at [238, 137] on div "I confirm that I have truthfully indicated the Track Origin and Track Propertie…" at bounding box center [217, 161] width 164 height 52
checkbox input "true"
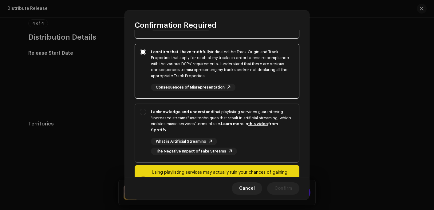
scroll to position [92, 0]
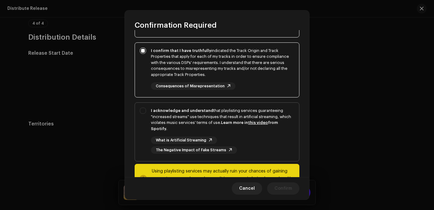
click at [256, 108] on div "I acknowledge and understand that playlisting services guaranteeing "increased …" at bounding box center [222, 120] width 143 height 24
checkbox input "true"
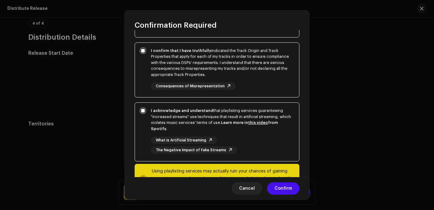
drag, startPoint x: 281, startPoint y: 178, endPoint x: 276, endPoint y: 181, distance: 6.2
click at [279, 180] on div "Cancel Confirm" at bounding box center [217, 188] width 185 height 22
click at [277, 187] on span "Confirm" at bounding box center [284, 188] width 18 height 12
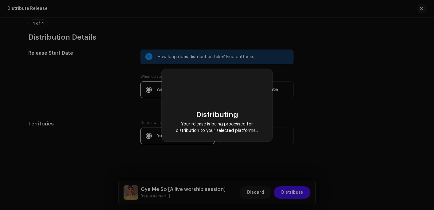
click at [391, 65] on div "Distributing Your release is being processed for distribution to your selected …" at bounding box center [217, 105] width 434 height 210
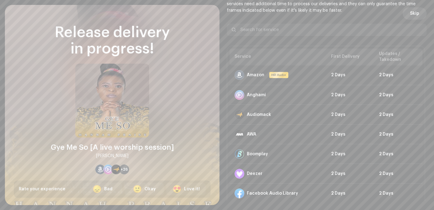
click at [417, 11] on button "Skip" at bounding box center [415, 13] width 24 height 12
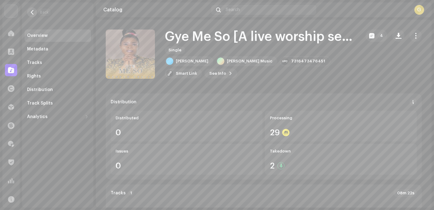
click at [34, 12] on span "button" at bounding box center [32, 12] width 5 height 5
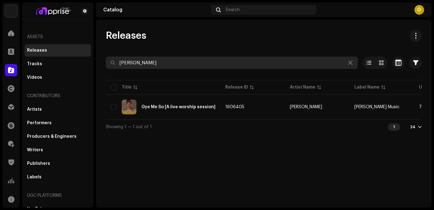
click at [185, 59] on input "[PERSON_NAME]" at bounding box center [232, 63] width 252 height 12
paste input "z"
type input "[PERSON_NAME]"
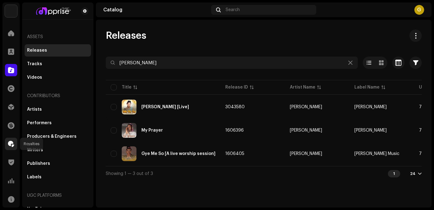
click at [10, 145] on span at bounding box center [11, 143] width 6 height 5
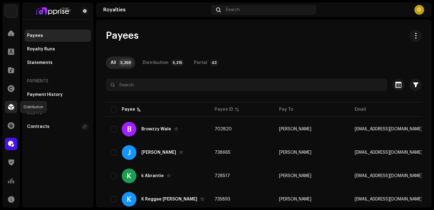
click at [12, 105] on span at bounding box center [11, 107] width 6 height 5
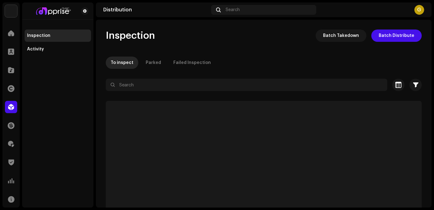
click at [242, 46] on div "Inspection Batch Takedown Batch Distribute To inspect Parked Failed Inspection …" at bounding box center [264, 130] width 336 height 201
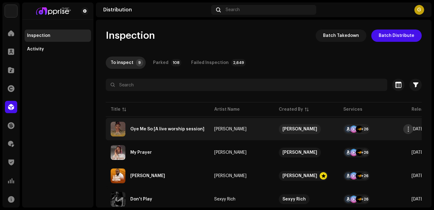
click at [410, 129] on span "button" at bounding box center [408, 129] width 5 height 5
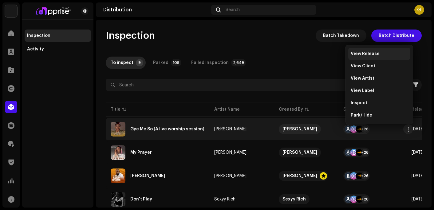
drag, startPoint x: 377, startPoint y: 52, endPoint x: 373, endPoint y: 52, distance: 3.7
click at [373, 52] on span "View Release" at bounding box center [365, 53] width 29 height 5
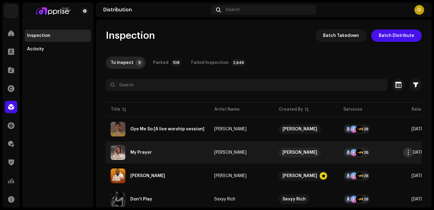
click at [410, 153] on span "button" at bounding box center [408, 152] width 5 height 5
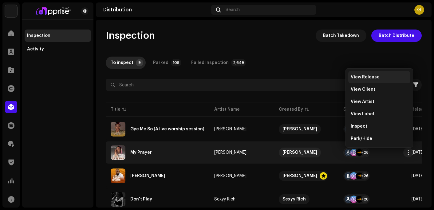
click at [377, 77] on span "View Release" at bounding box center [365, 77] width 29 height 5
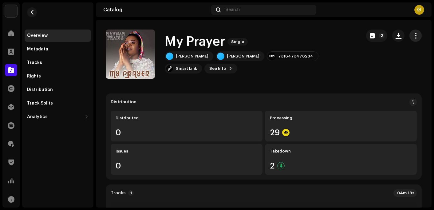
click at [413, 33] on span "button" at bounding box center [416, 35] width 6 height 5
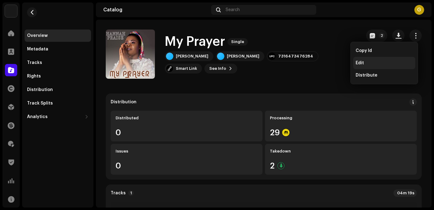
click at [369, 62] on div "Edit" at bounding box center [384, 63] width 57 height 5
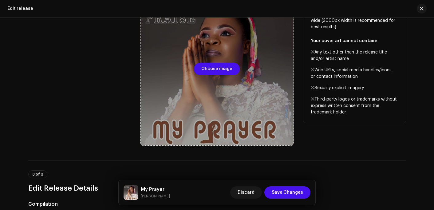
scroll to position [185, 0]
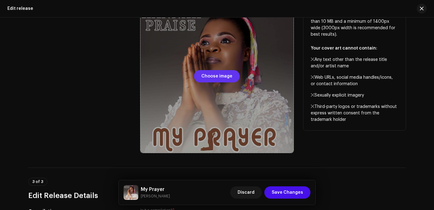
click at [215, 76] on span "Choose image" at bounding box center [216, 76] width 31 height 12
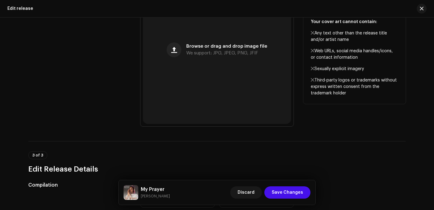
scroll to position [215, 0]
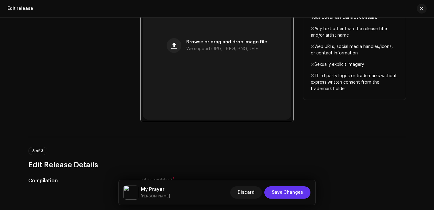
click at [282, 194] on span "Save Changes" at bounding box center [287, 192] width 31 height 12
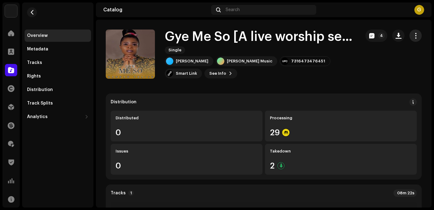
click at [413, 33] on span "button" at bounding box center [416, 35] width 6 height 5
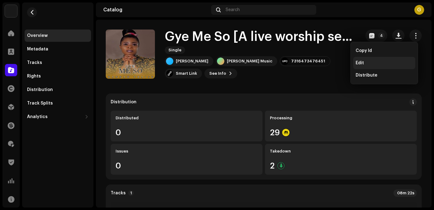
click at [381, 64] on div "Edit" at bounding box center [384, 63] width 57 height 5
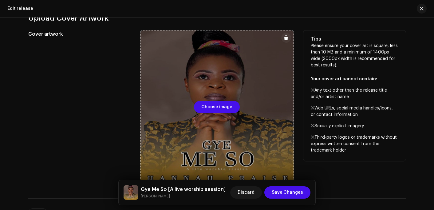
scroll to position [185, 0]
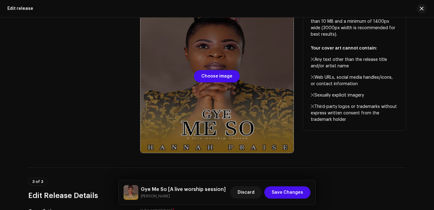
click at [221, 101] on div at bounding box center [217, 76] width 153 height 153
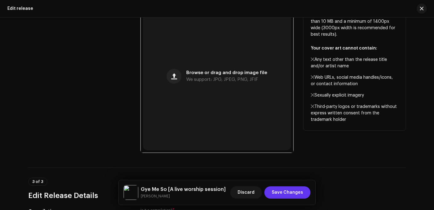
click at [285, 190] on span "Save Changes" at bounding box center [287, 192] width 31 height 12
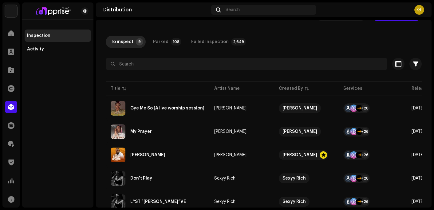
scroll to position [31, 0]
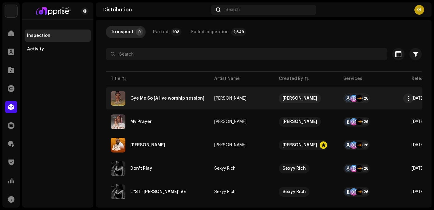
click at [185, 104] on div "Gye Me So [A live worship session]" at bounding box center [158, 98] width 94 height 15
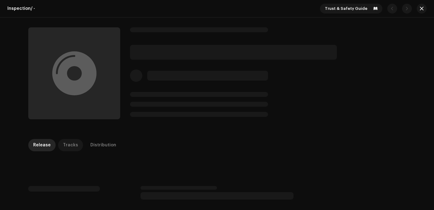
click at [59, 143] on p-tab "Tracks" at bounding box center [70, 145] width 25 height 12
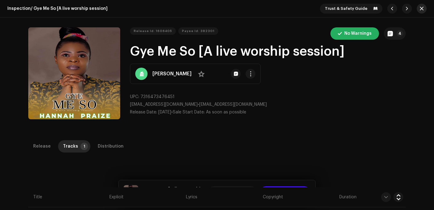
click at [420, 9] on span "button" at bounding box center [422, 8] width 4 height 5
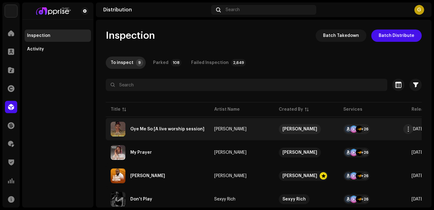
click at [157, 123] on div "Gye Me So [A live worship session]" at bounding box center [158, 129] width 94 height 15
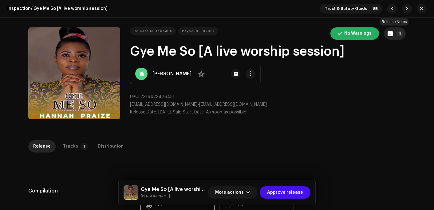
click at [398, 35] on p-badge "4" at bounding box center [400, 33] width 7 height 6
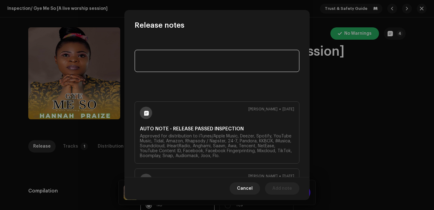
click at [229, 65] on textarea at bounding box center [217, 61] width 165 height 22
click at [229, 63] on textarea at bounding box center [217, 61] width 165 height 22
click at [226, 62] on textarea at bounding box center [217, 61] width 165 height 22
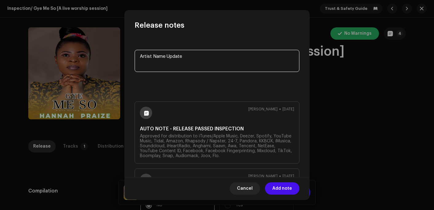
click at [226, 62] on textarea at bounding box center [217, 61] width 165 height 22
click at [201, 60] on textarea at bounding box center [217, 61] width 165 height 22
click at [166, 56] on textarea at bounding box center [217, 61] width 165 height 22
click at [180, 55] on textarea at bounding box center [217, 61] width 165 height 22
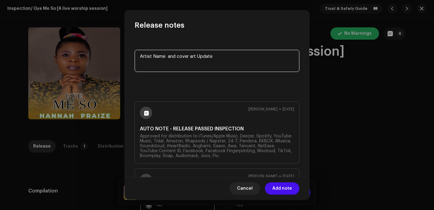
click at [180, 55] on textarea at bounding box center [217, 61] width 165 height 22
type textarea "Artist Name and cover art Update"
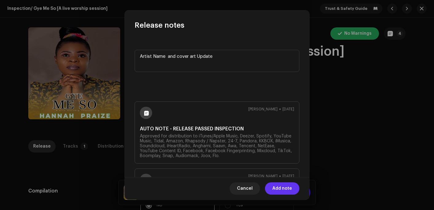
click at [286, 189] on span "Add note" at bounding box center [283, 188] width 20 height 12
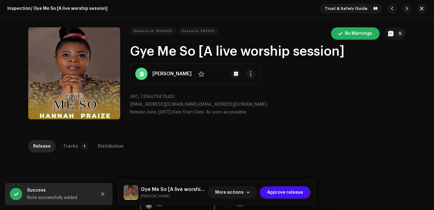
click at [419, 8] on div "Release notes [PERSON_NAME] [DATE] Artist Name and cover art Update [PERSON_NAM…" at bounding box center [217, 105] width 434 height 210
click at [423, 7] on button "button" at bounding box center [422, 9] width 10 height 10
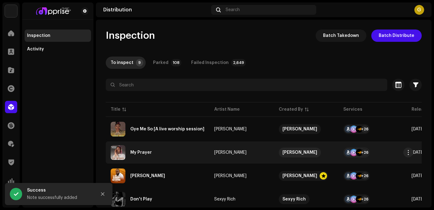
click at [160, 154] on div "My Prayer" at bounding box center [158, 152] width 94 height 15
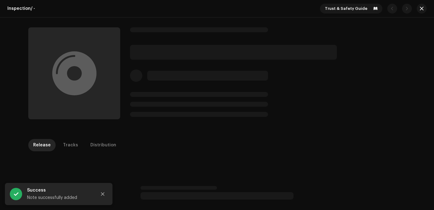
click at [107, 198] on div at bounding box center [103, 194] width 12 height 12
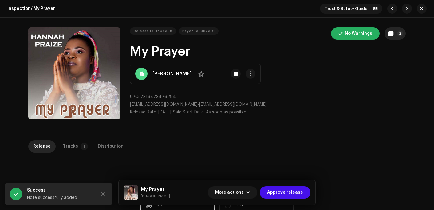
click at [402, 33] on button "2" at bounding box center [395, 33] width 21 height 12
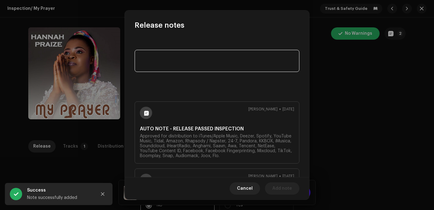
paste textarea "Artist Name and cover art Update"
type textarea "Artist Name and cover art Update"
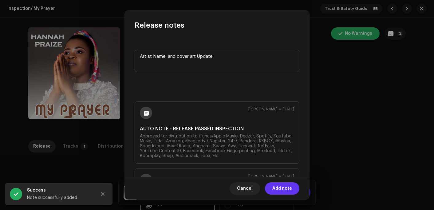
click at [278, 193] on span "Add note" at bounding box center [283, 188] width 20 height 12
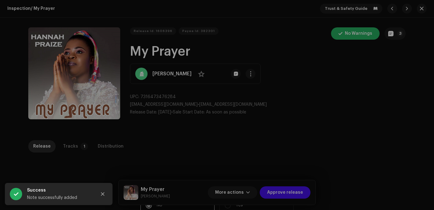
click at [408, 69] on div "Release notes [PERSON_NAME] [DATE] Artist Name and cover art Update [PERSON_NAM…" at bounding box center [217, 105] width 434 height 210
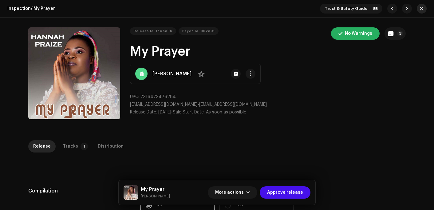
click at [420, 8] on span "button" at bounding box center [422, 8] width 4 height 5
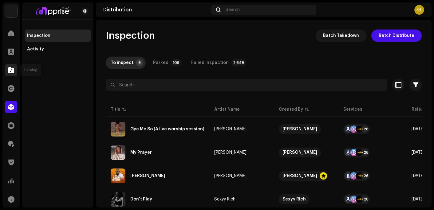
click at [13, 72] on span at bounding box center [11, 70] width 6 height 5
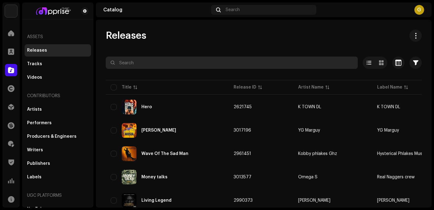
click at [139, 62] on input "text" at bounding box center [232, 63] width 252 height 12
type input "[PERSON_NAME]"
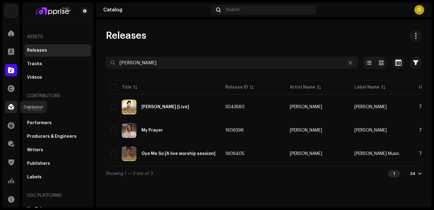
click at [10, 107] on span at bounding box center [11, 107] width 6 height 5
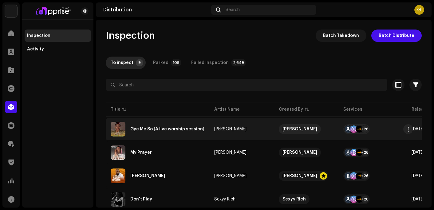
click at [188, 131] on div "Gye Me So [A live worship session]" at bounding box center [167, 129] width 74 height 4
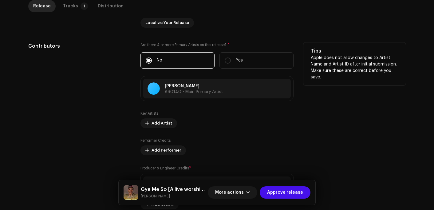
scroll to position [202, 0]
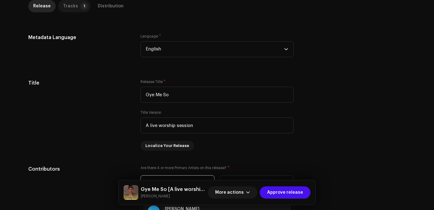
click at [81, 9] on p-badge "1" at bounding box center [84, 5] width 7 height 7
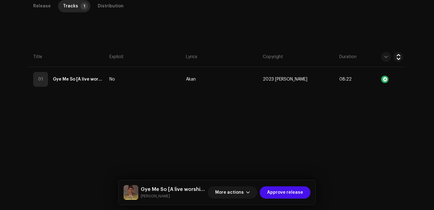
scroll to position [140, 0]
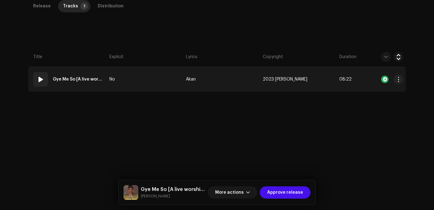
click at [137, 86] on td "No" at bounding box center [145, 79] width 77 height 25
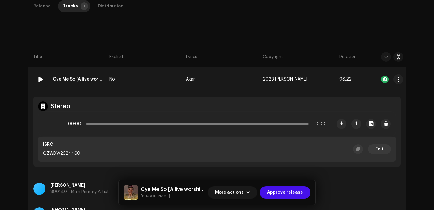
click at [74, 78] on strong "Gye Me So [A live worship session]" at bounding box center [77, 79] width 49 height 12
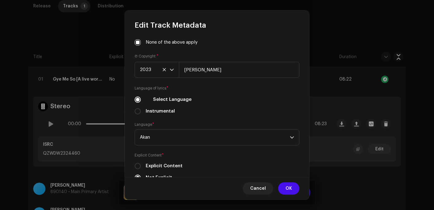
scroll to position [215, 0]
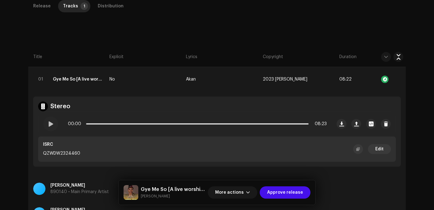
click at [352, 37] on div "Edit Track Metadata Track Title * Gye Me So Track Version A live worship sessio…" at bounding box center [217, 105] width 434 height 210
click at [290, 193] on span "Approve release" at bounding box center [285, 192] width 36 height 12
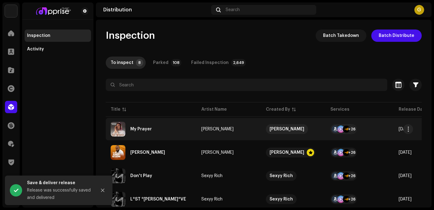
click at [156, 129] on div "My Prayer" at bounding box center [151, 129] width 81 height 15
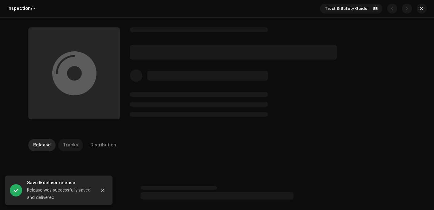
click at [74, 145] on p-tab "Tracks" at bounding box center [70, 145] width 25 height 12
click at [108, 193] on button "Close" at bounding box center [103, 190] width 12 height 12
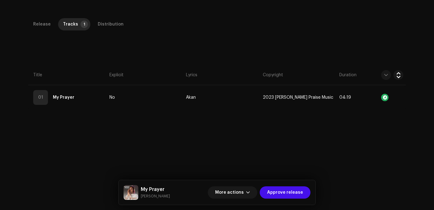
scroll to position [123, 0]
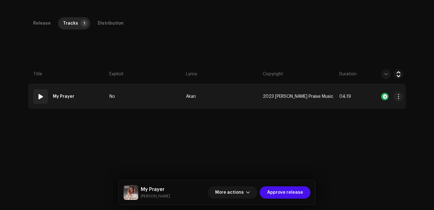
click at [230, 98] on td "Akan" at bounding box center [222, 96] width 77 height 25
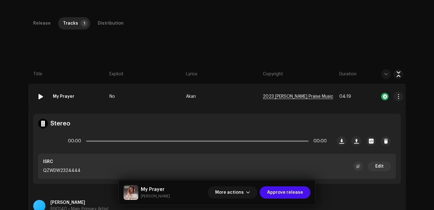
click at [280, 95] on span "2023 [PERSON_NAME] Praise Music" at bounding box center [298, 96] width 70 height 5
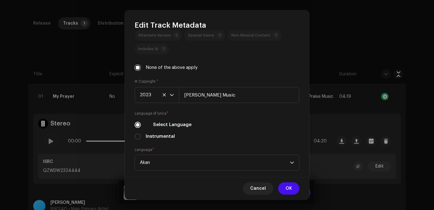
scroll to position [185, 0]
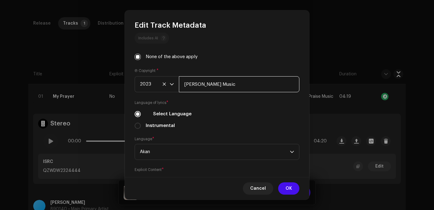
drag, startPoint x: 236, startPoint y: 83, endPoint x: 187, endPoint y: 84, distance: 49.2
click at [187, 84] on input "[PERSON_NAME] Music" at bounding box center [239, 84] width 121 height 16
click at [246, 84] on input "[PERSON_NAME] Music" at bounding box center [239, 84] width 121 height 16
drag, startPoint x: 237, startPoint y: 85, endPoint x: 202, endPoint y: 84, distance: 35.1
click at [202, 84] on input "[PERSON_NAME] Music" at bounding box center [239, 84] width 121 height 16
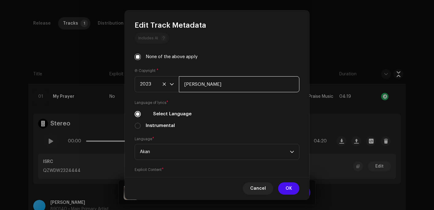
type input "[PERSON_NAME]"
click at [292, 188] on span "OK" at bounding box center [289, 188] width 6 height 12
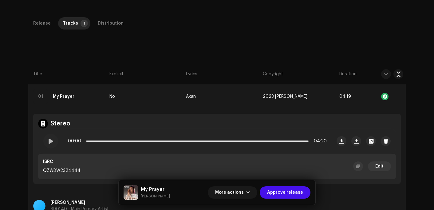
click at [224, 62] on div "Release Tracks 1 Distribution Compilation Is it a compilation? * No Yes Metadat…" at bounding box center [216, 142] width 397 height 251
click at [214, 86] on td "Akan" at bounding box center [222, 96] width 77 height 25
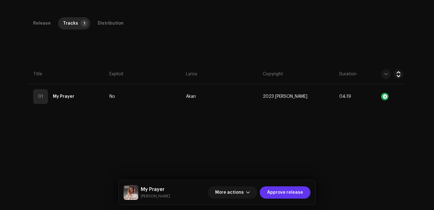
click at [277, 192] on span "Approve release" at bounding box center [285, 192] width 36 height 12
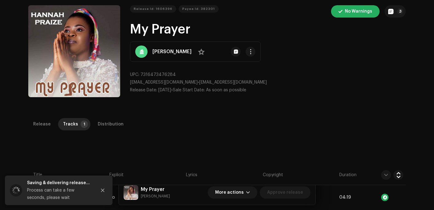
scroll to position [0, 0]
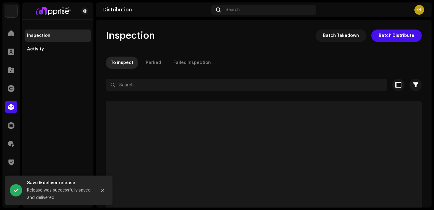
click at [418, 7] on div "G" at bounding box center [420, 10] width 10 height 10
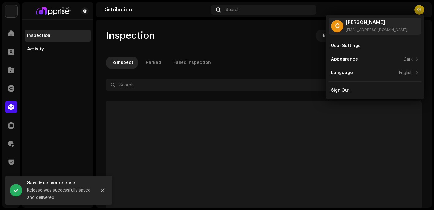
click at [275, 49] on div "Inspection Batch Takedown Batch Distribute To inspect Parked Failed Inspection …" at bounding box center [264, 130] width 336 height 201
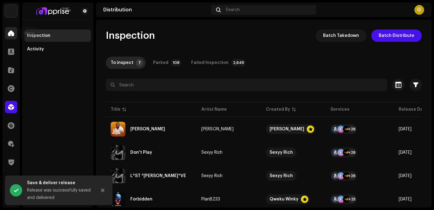
click at [10, 34] on span at bounding box center [11, 33] width 6 height 5
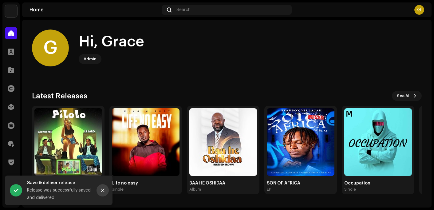
click at [101, 192] on icon "Close" at bounding box center [102, 190] width 3 height 3
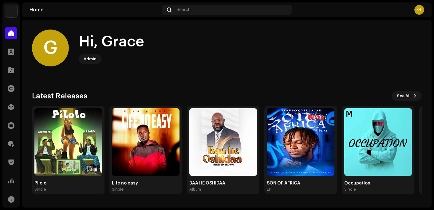
click at [208, 40] on div "G Hi, [PERSON_NAME]" at bounding box center [227, 48] width 390 height 37
click at [15, 108] on div at bounding box center [11, 107] width 12 height 12
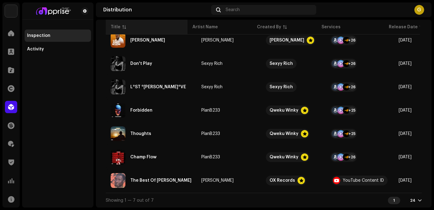
scroll to position [91, 0]
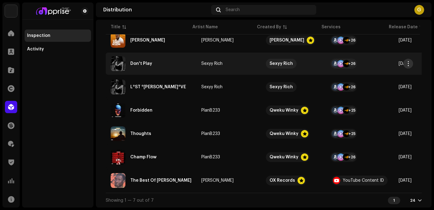
click at [408, 61] on span "button" at bounding box center [408, 63] width 5 height 5
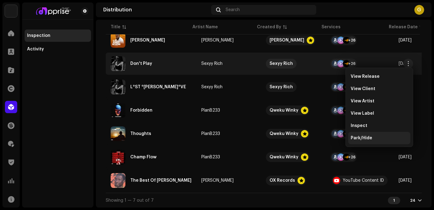
click at [355, 135] on div "Park/Hide" at bounding box center [380, 138] width 62 height 12
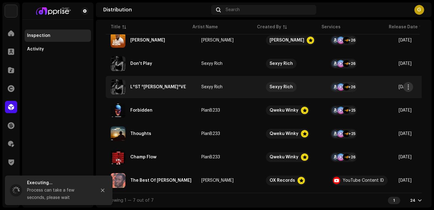
click at [409, 86] on span "button" at bounding box center [408, 87] width 5 height 5
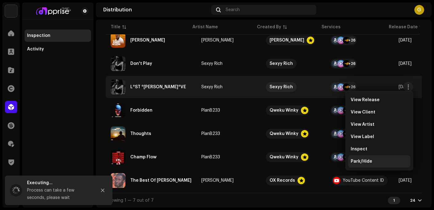
click at [362, 159] on span "Park/Hide" at bounding box center [362, 161] width 22 height 5
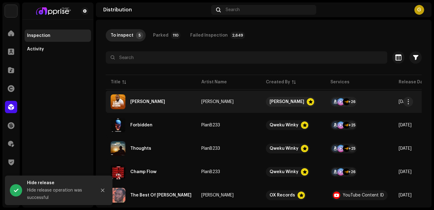
scroll to position [44, 0]
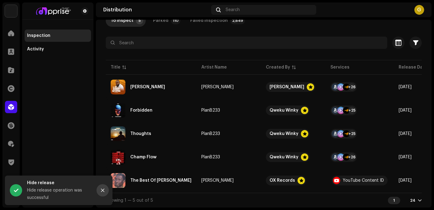
click at [102, 189] on icon "Close" at bounding box center [102, 190] width 3 height 3
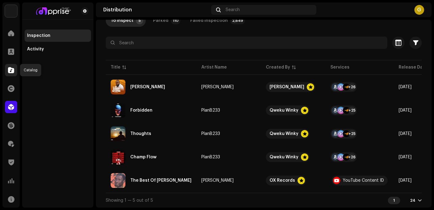
click at [12, 70] on span at bounding box center [11, 70] width 6 height 5
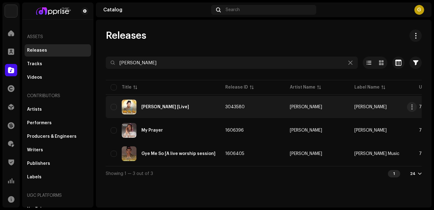
click at [187, 108] on div "[PERSON_NAME] [Live]" at bounding box center [163, 107] width 105 height 15
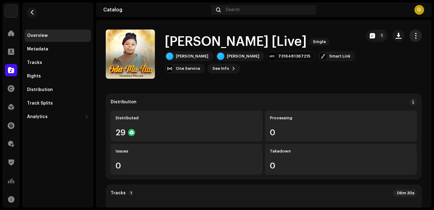
click at [414, 35] on span "button" at bounding box center [416, 35] width 6 height 5
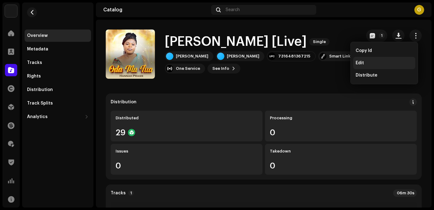
click at [370, 66] on div "Edit" at bounding box center [384, 63] width 62 height 12
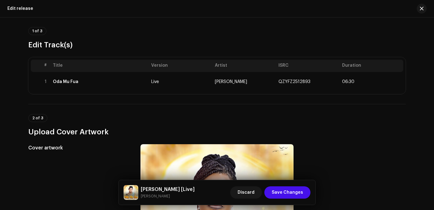
scroll to position [36, 0]
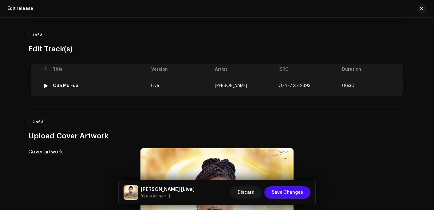
click at [117, 88] on td "Oda Mu Fua" at bounding box center [99, 86] width 98 height 20
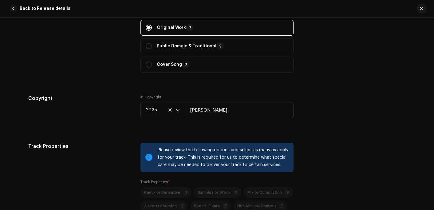
scroll to position [831, 0]
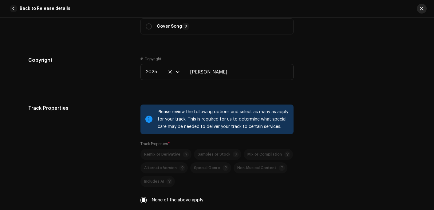
click at [418, 8] on button "button" at bounding box center [422, 9] width 10 height 10
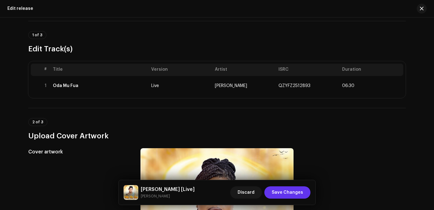
click at [282, 193] on span "Save Changes" at bounding box center [287, 192] width 31 height 12
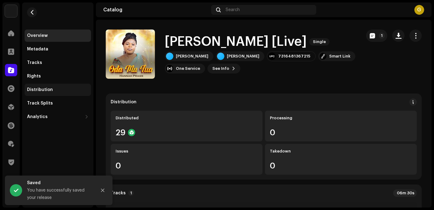
click at [41, 87] on div "Distribution" at bounding box center [58, 90] width 66 height 12
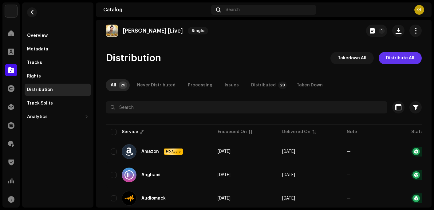
click at [396, 60] on span "Distribute All" at bounding box center [400, 58] width 28 height 12
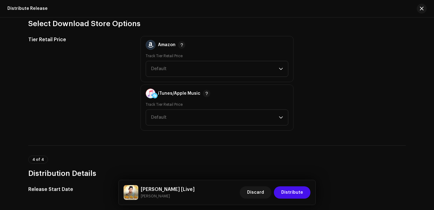
scroll to position [892, 0]
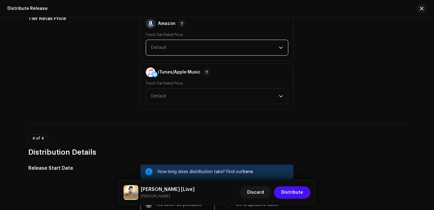
click at [168, 46] on span "Default" at bounding box center [215, 47] width 128 height 15
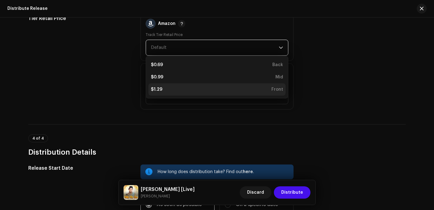
click at [164, 91] on div "$1.29 Front" at bounding box center [217, 89] width 132 height 6
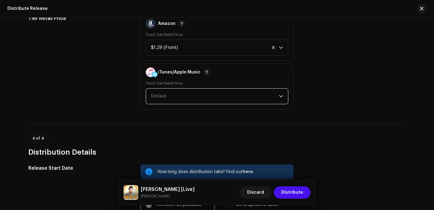
click at [199, 95] on span "Default" at bounding box center [215, 96] width 128 height 15
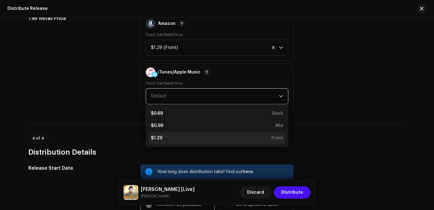
click at [164, 137] on div "$1.29 Front" at bounding box center [217, 138] width 132 height 6
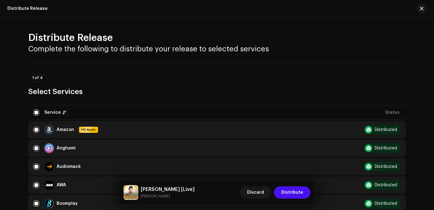
scroll to position [0, 0]
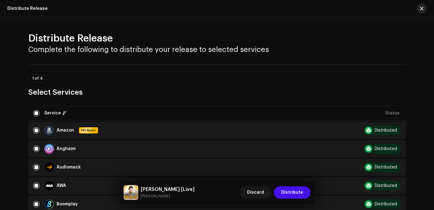
click at [423, 6] on span "button" at bounding box center [422, 8] width 4 height 5
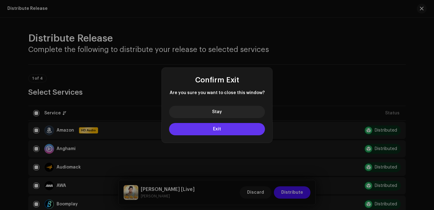
click at [227, 131] on button "Exit" at bounding box center [217, 129] width 96 height 12
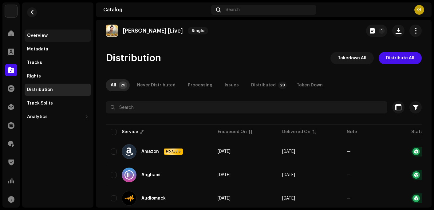
click at [38, 35] on div "Overview" at bounding box center [37, 35] width 21 height 5
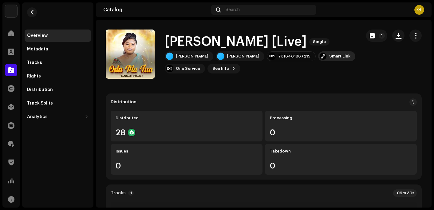
click at [329, 55] on div "Smart Link" at bounding box center [339, 56] width 21 height 5
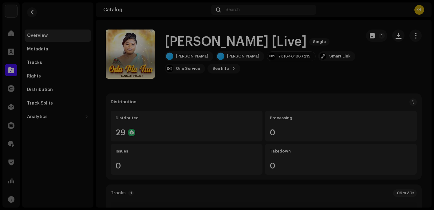
click at [385, 53] on div "[DOMAIN_NAME] Smart Link [URL][DOMAIN_NAME]" at bounding box center [217, 105] width 434 height 210
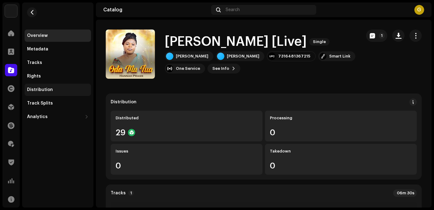
click at [47, 86] on div "Distribution" at bounding box center [58, 90] width 66 height 12
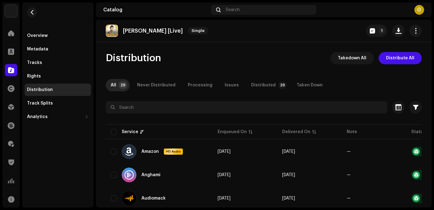
click at [396, 59] on span "Distribute All" at bounding box center [400, 58] width 28 height 12
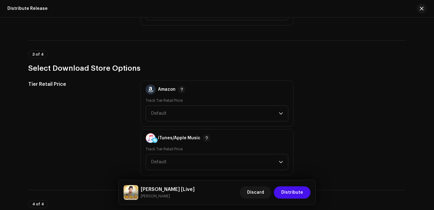
scroll to position [892, 0]
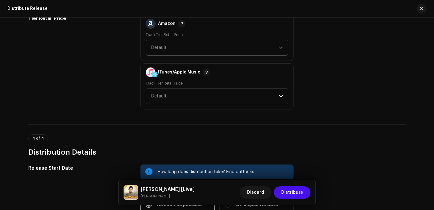
click at [191, 46] on span "Default" at bounding box center [215, 47] width 128 height 15
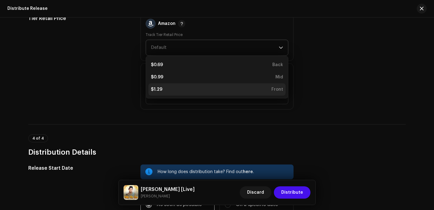
click at [161, 89] on div "$1.29 Front" at bounding box center [217, 89] width 132 height 6
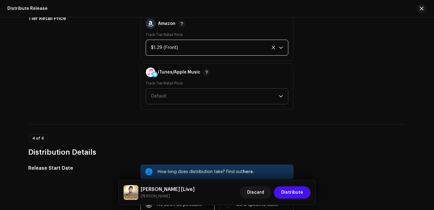
drag, startPoint x: 182, startPoint y: 89, endPoint x: 176, endPoint y: 102, distance: 14.2
click at [182, 89] on span "Default" at bounding box center [215, 96] width 128 height 15
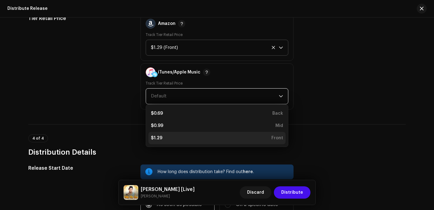
click at [165, 139] on div "$1.29 Front" at bounding box center [217, 138] width 132 height 6
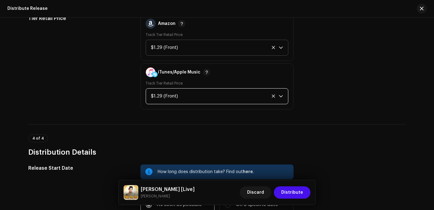
scroll to position [1007, 0]
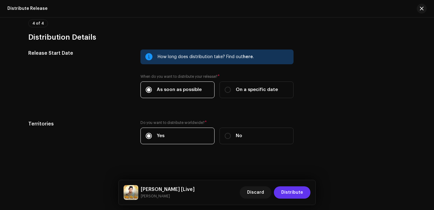
click at [298, 189] on span "Distribute" at bounding box center [292, 192] width 22 height 12
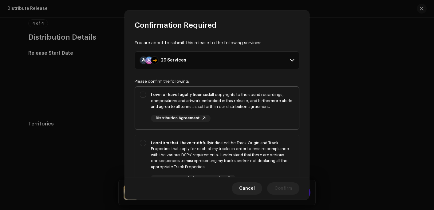
click at [256, 110] on div "I own or have legally licensed all copyrights to the sound recordings, composit…" at bounding box center [222, 107] width 143 height 30
checkbox input "true"
click at [260, 158] on div "I confirm that I have truthfully indicated the Track Origin and Track Propertie…" at bounding box center [222, 155] width 143 height 30
checkbox input "true"
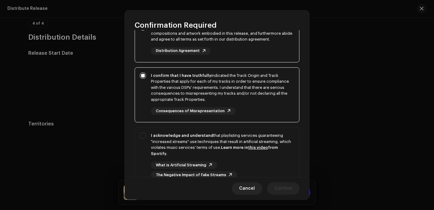
scroll to position [118, 0]
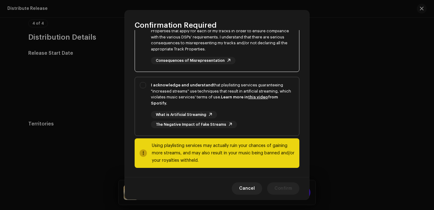
click at [279, 118] on div "What is Artificial Streaming The Negative Impact of Fake Streams" at bounding box center [222, 119] width 143 height 17
checkbox input "true"
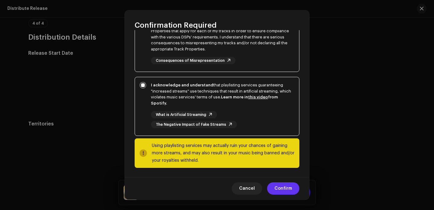
click at [283, 186] on span "Confirm" at bounding box center [284, 188] width 18 height 12
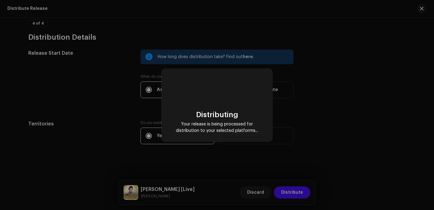
drag, startPoint x: 405, startPoint y: 63, endPoint x: 404, endPoint y: 69, distance: 6.0
click at [405, 63] on div "Distributing Your release is being processed for distribution to your selected …" at bounding box center [217, 105] width 434 height 210
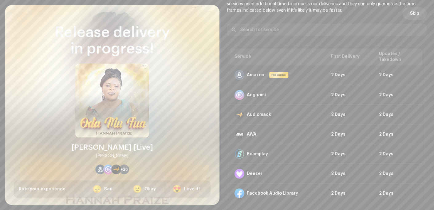
click at [416, 13] on span "Skip" at bounding box center [414, 13] width 9 height 12
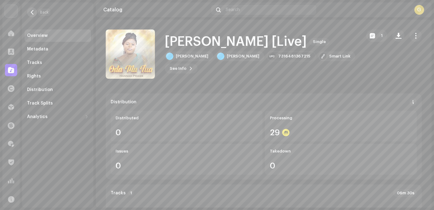
click at [33, 15] on button "button" at bounding box center [32, 12] width 10 height 10
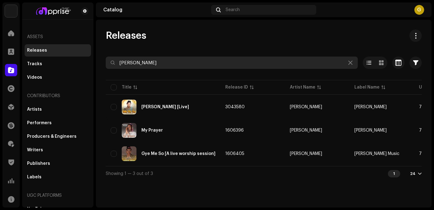
click at [197, 62] on input "[PERSON_NAME]" at bounding box center [232, 63] width 252 height 12
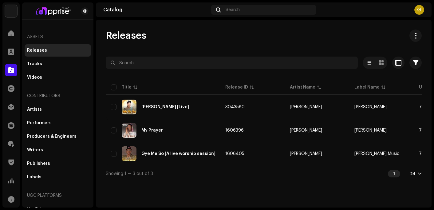
click at [284, 42] on div "Releases Selected 0 Options Filters Distribution status Never Distributed Proce…" at bounding box center [264, 105] width 336 height 151
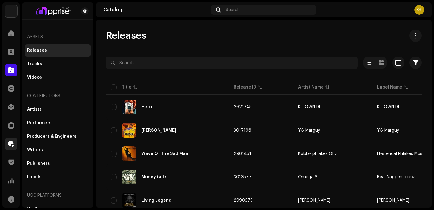
click at [10, 143] on span at bounding box center [11, 143] width 6 height 5
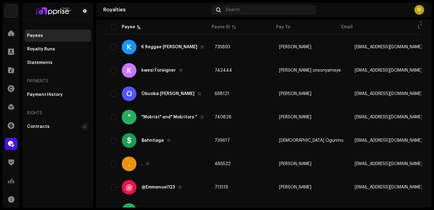
scroll to position [31, 0]
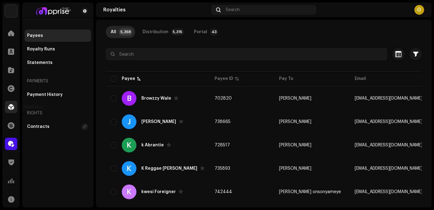
click at [13, 112] on div at bounding box center [11, 107] width 12 height 12
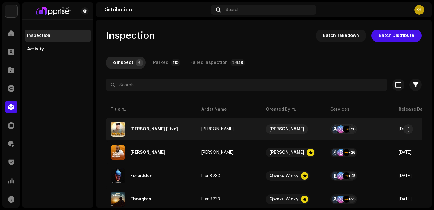
click at [172, 128] on div "[PERSON_NAME] [Live]" at bounding box center [151, 129] width 81 height 15
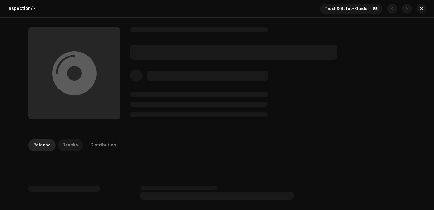
click at [69, 144] on div "Tracks" at bounding box center [70, 145] width 15 height 12
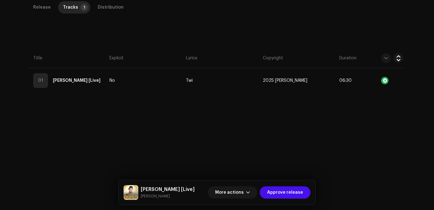
scroll to position [140, 0]
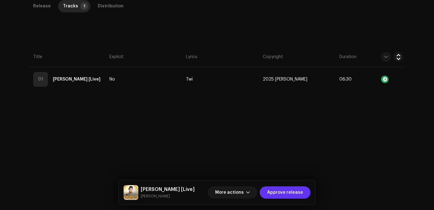
click at [282, 191] on span "Approve release" at bounding box center [285, 192] width 36 height 12
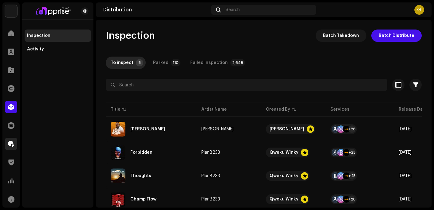
click at [7, 140] on div at bounding box center [11, 144] width 12 height 12
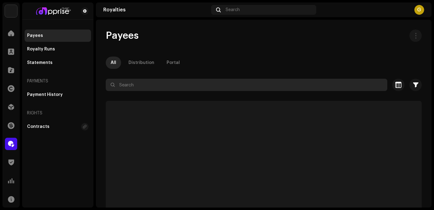
click at [144, 86] on input "text" at bounding box center [247, 85] width 282 height 12
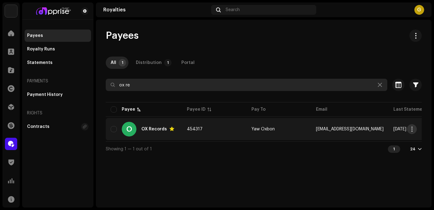
type input "ox re"
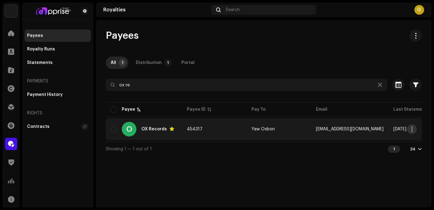
click at [412, 129] on span "button" at bounding box center [412, 129] width 5 height 5
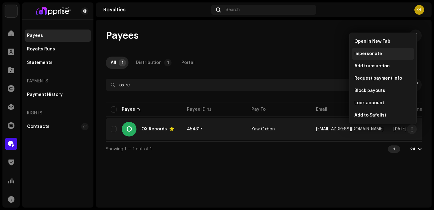
click at [364, 57] on div "Impersonate" at bounding box center [383, 54] width 62 height 12
